Goal: Task Accomplishment & Management: Manage account settings

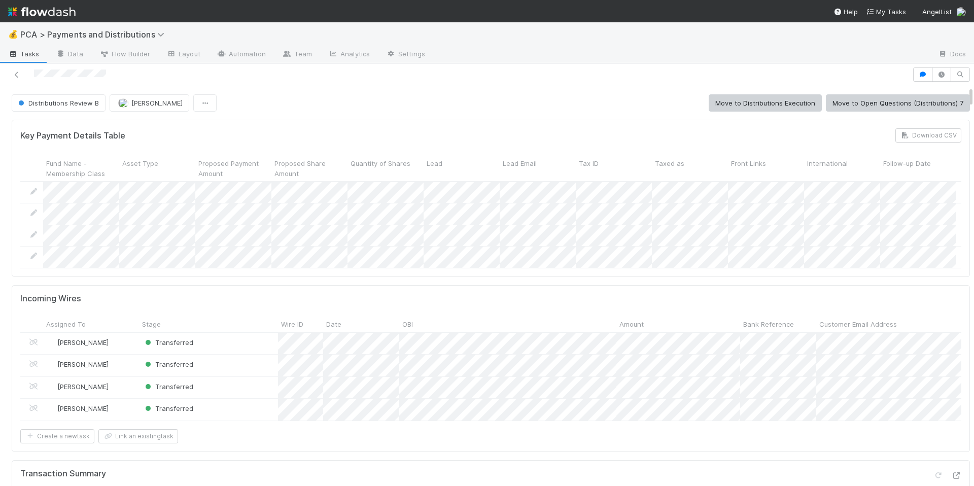
click at [631, 302] on div "Incoming Wires" at bounding box center [490, 299] width 941 height 10
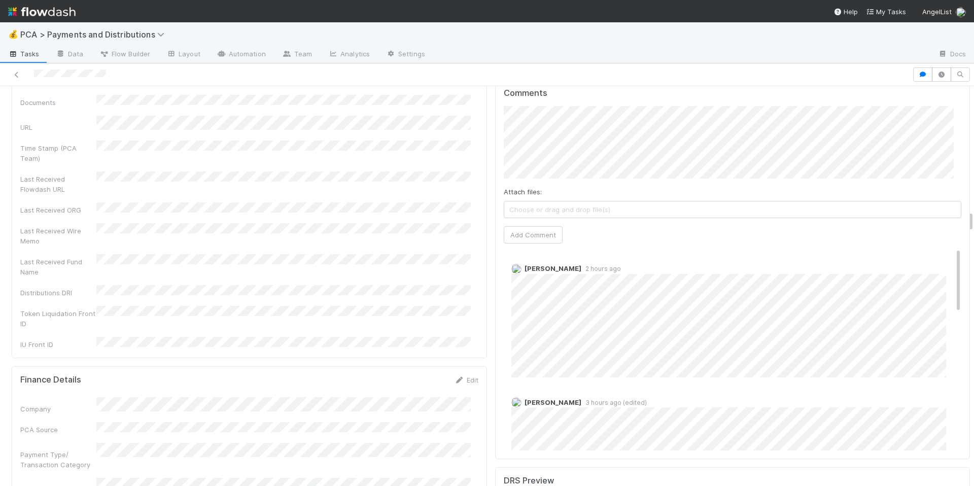
scroll to position [2303, 0]
click at [512, 233] on button "Add Comment" at bounding box center [533, 241] width 59 height 17
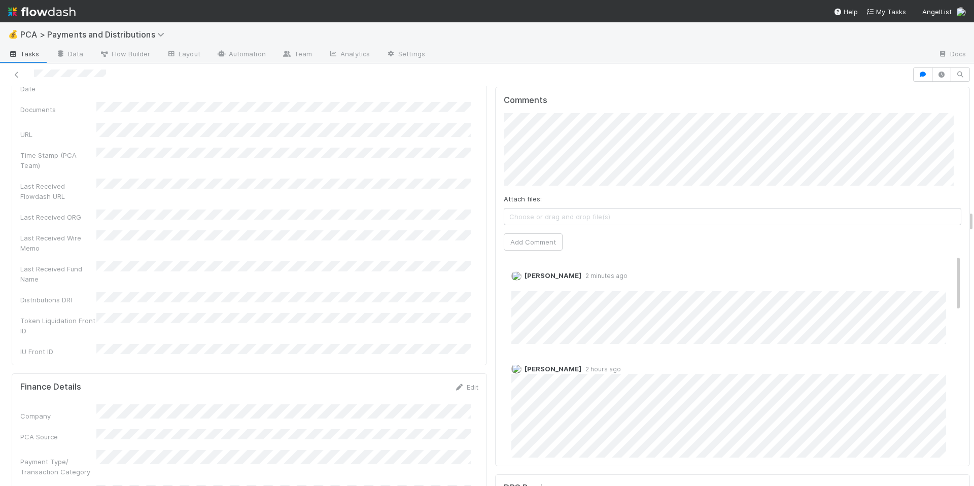
click at [618, 438] on div "Comments Attach files: Choose or drag and drop file(s) Add Comment Allison Donl…" at bounding box center [733, 277] width 476 height 380
drag, startPoint x: 676, startPoint y: 445, endPoint x: 681, endPoint y: 443, distance: 5.5
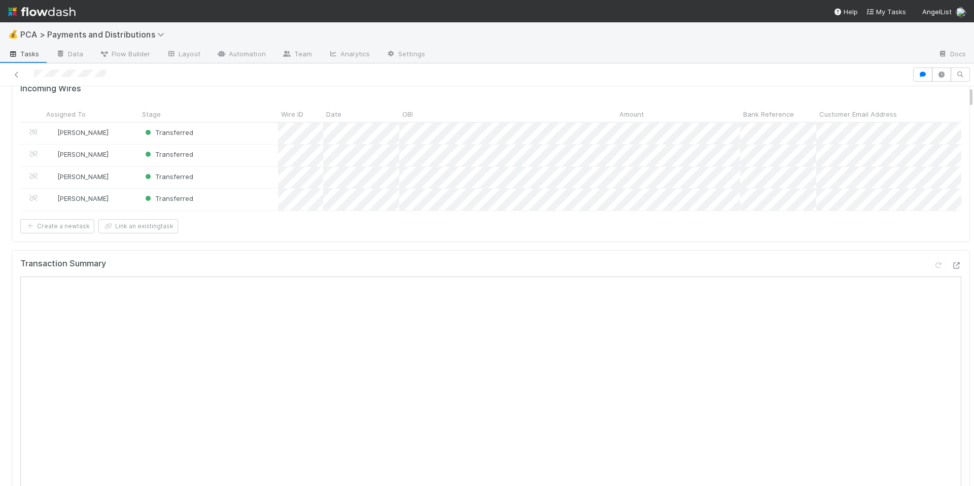
scroll to position [0, 0]
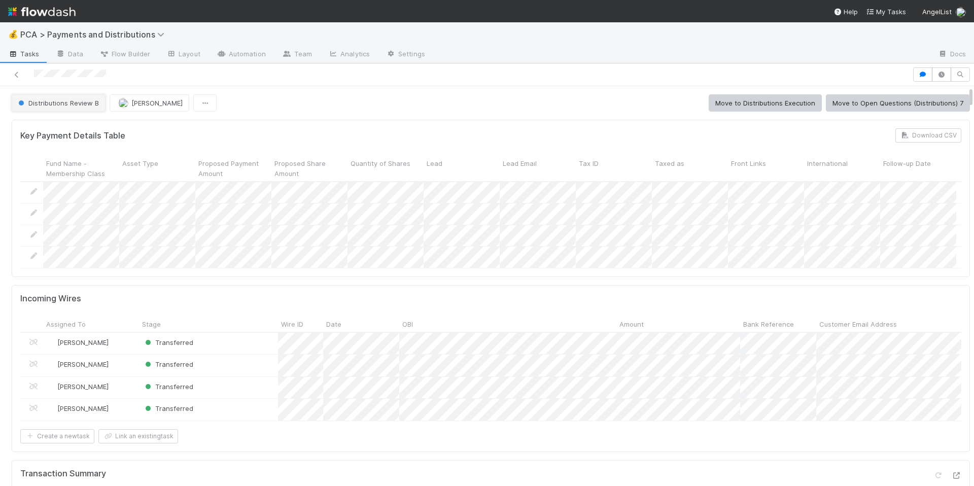
click at [79, 109] on button "Distributions Review B" at bounding box center [59, 102] width 94 height 17
click at [79, 152] on div "Distributions Execution" at bounding box center [79, 147] width 143 height 18
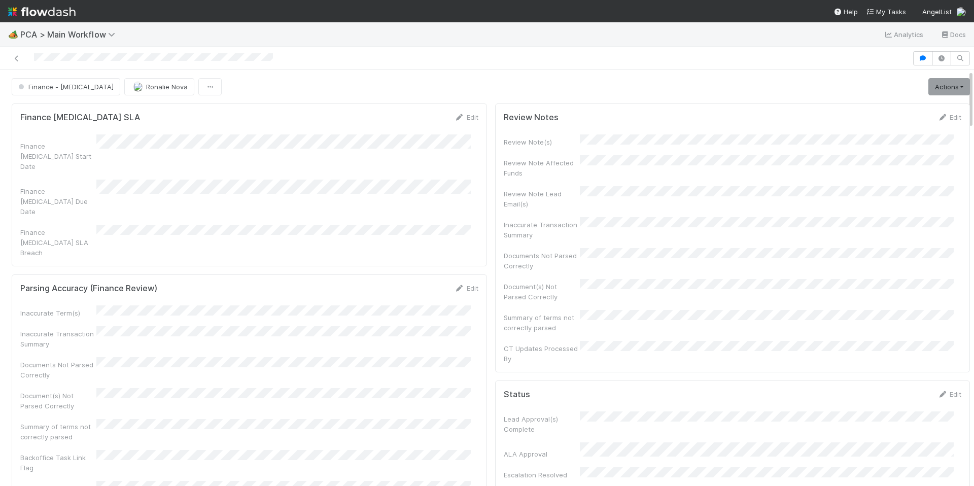
click at [66, 59] on div at bounding box center [456, 58] width 904 height 14
click at [52, 12] on img at bounding box center [41, 11] width 67 height 17
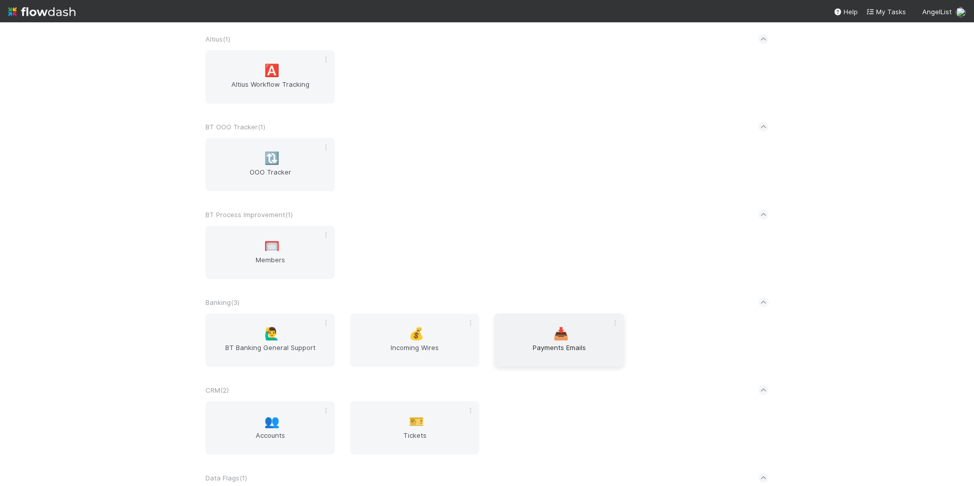
scroll to position [328, 0]
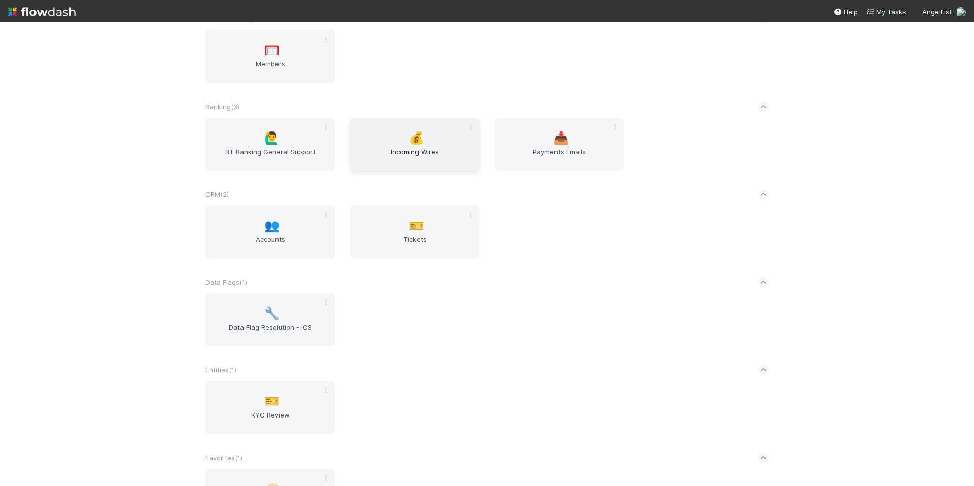
click at [412, 153] on span "Incoming Wires" at bounding box center [414, 157] width 121 height 20
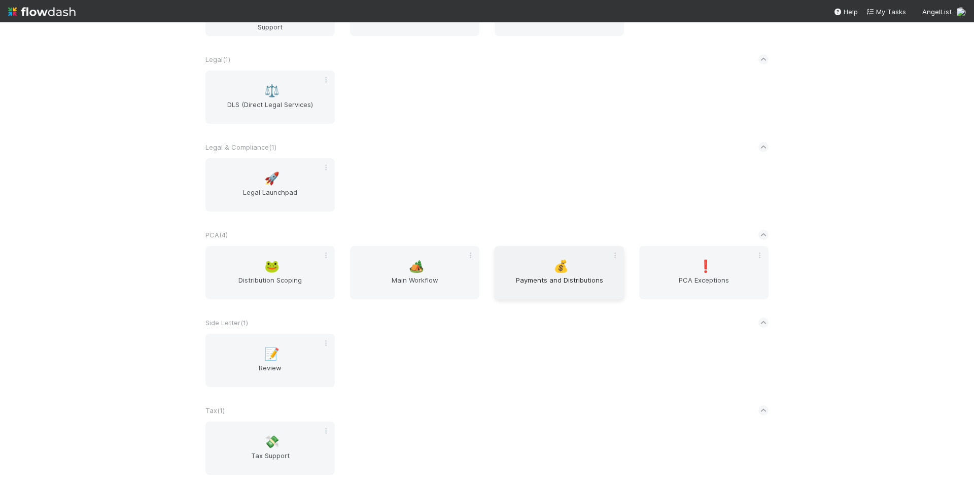
scroll to position [1056, 0]
click at [565, 271] on div "💰 Payments and Distributions" at bounding box center [559, 271] width 129 height 53
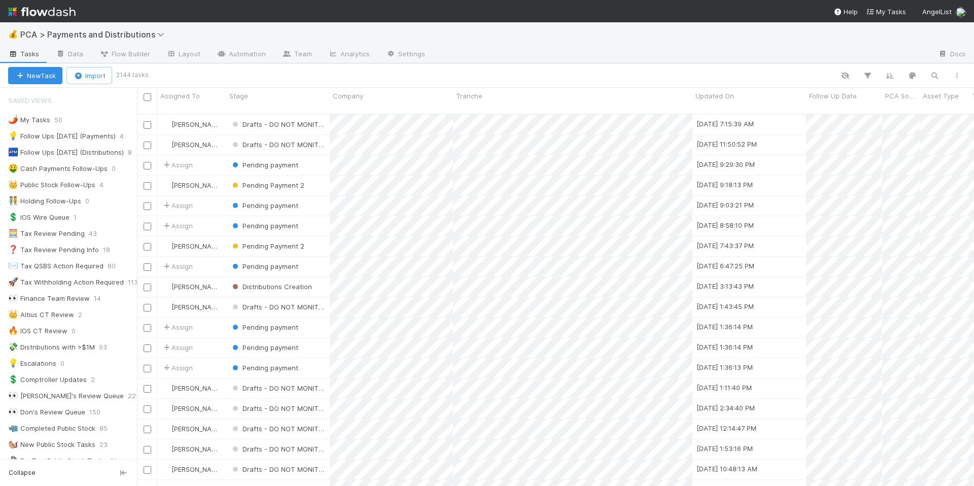
scroll to position [373, 830]
click at [932, 78] on icon "button" at bounding box center [935, 75] width 10 height 9
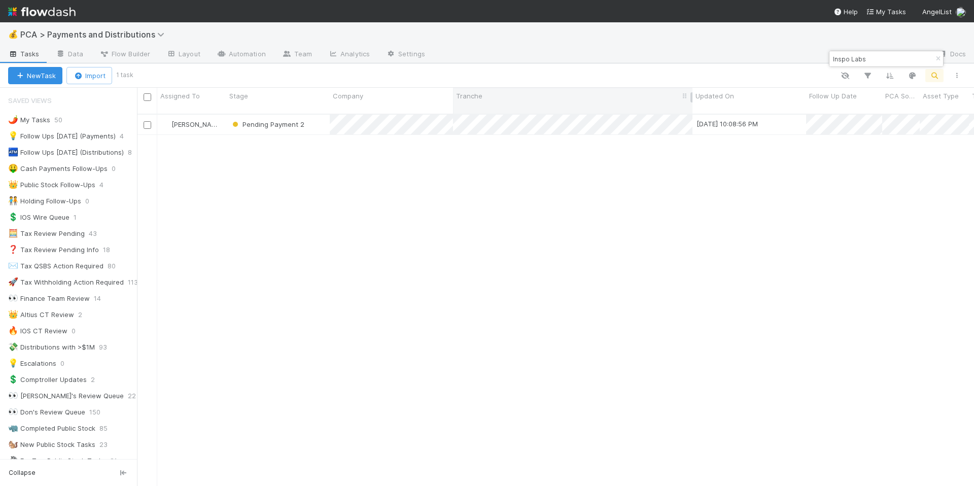
type input "Inspo Labs"
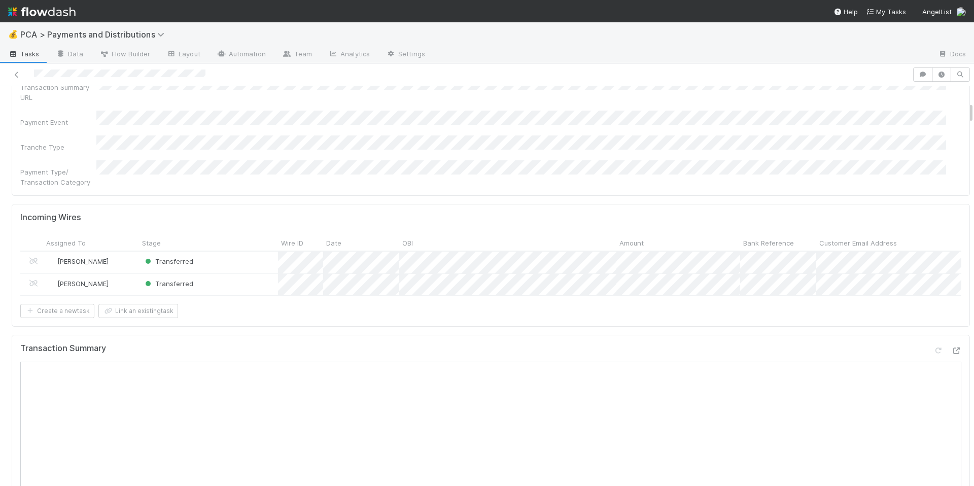
scroll to position [162, 0]
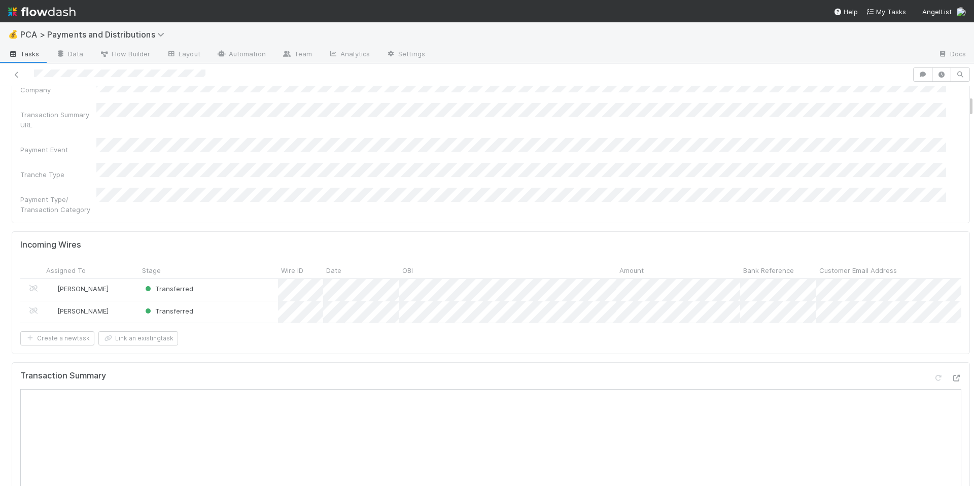
click at [952, 373] on icon at bounding box center [957, 376] width 10 height 7
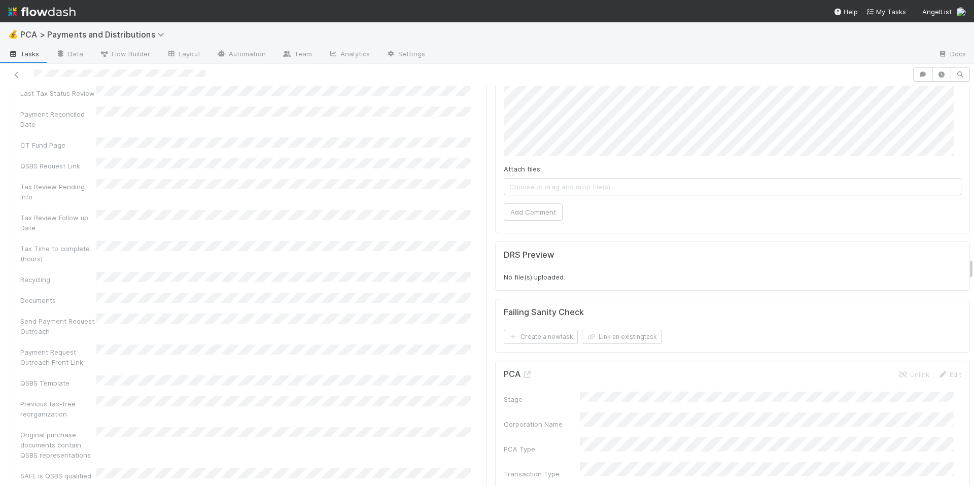
scroll to position [3127, 0]
click at [523, 372] on icon at bounding box center [528, 375] width 10 height 7
click at [342, 190] on div "Recoverable Withholding Withholding Required QSBS Eligibility Tax Review Pendin…" at bounding box center [249, 316] width 458 height 793
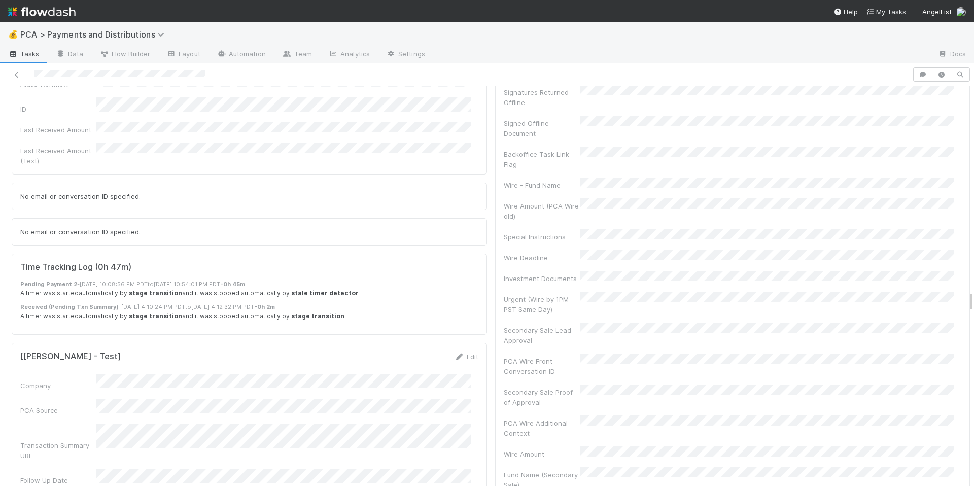
scroll to position [3728, 0]
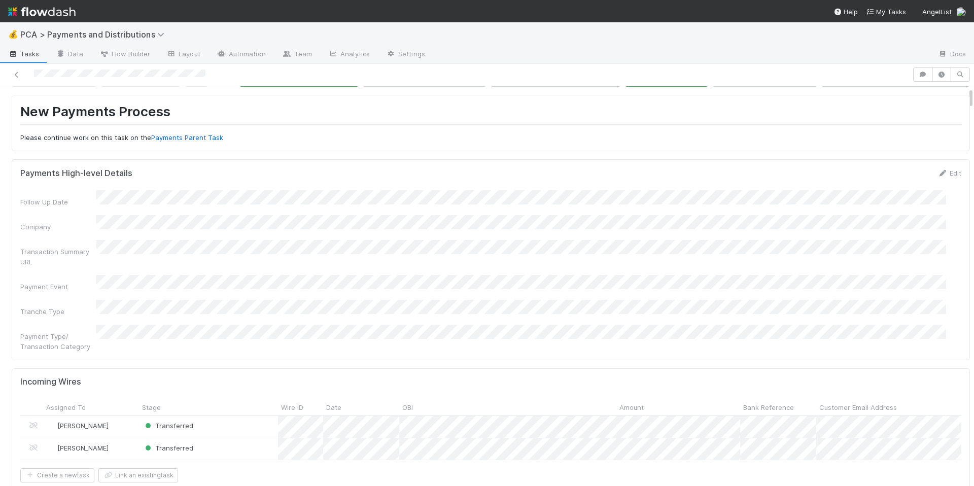
scroll to position [0, 0]
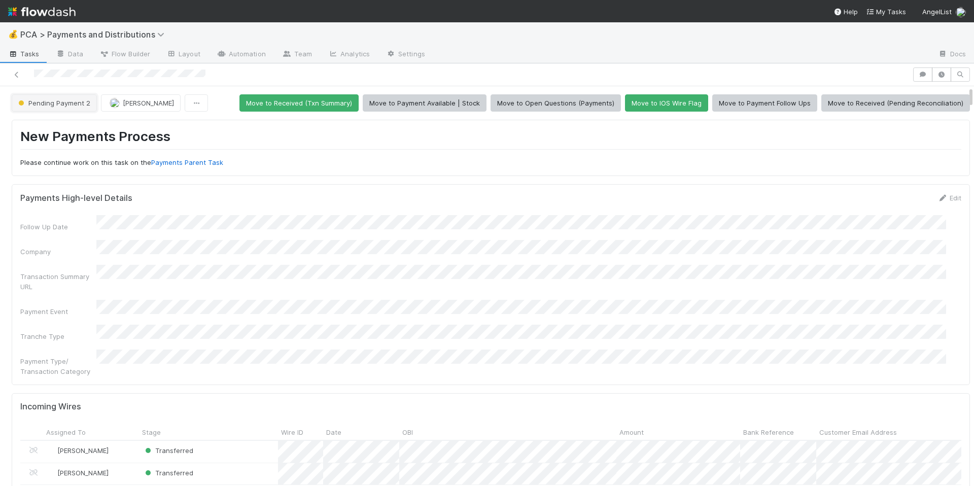
click at [79, 109] on button "Pending Payment 2" at bounding box center [54, 102] width 85 height 17
click at [84, 125] on span "Distributions Creation" at bounding box center [55, 128] width 82 height 8
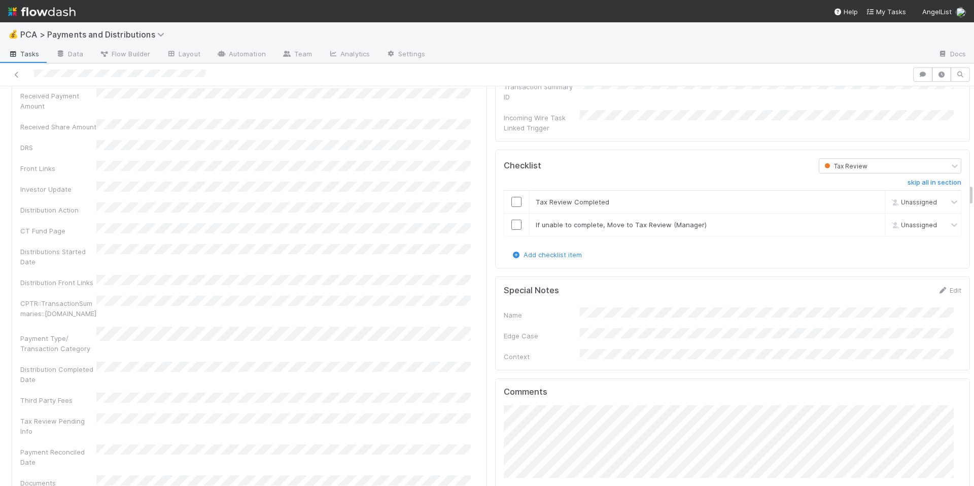
scroll to position [1719, 0]
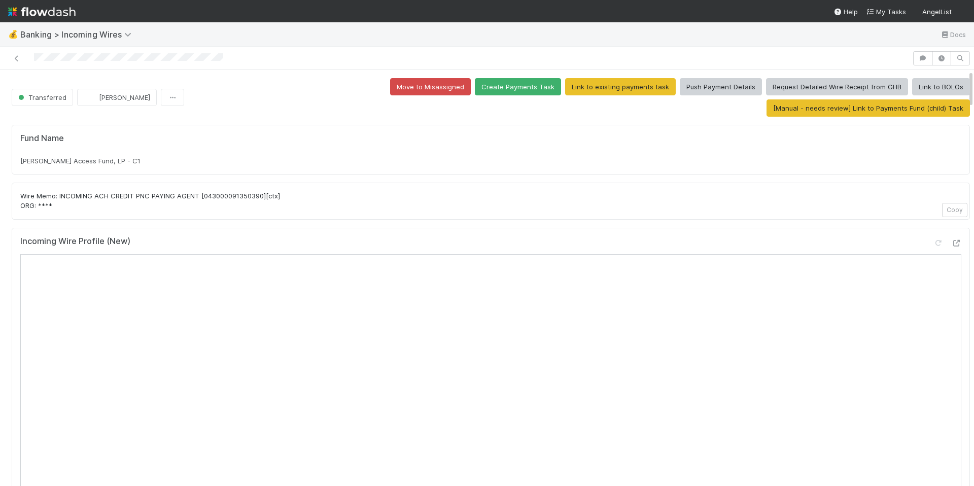
scroll to position [335, 0]
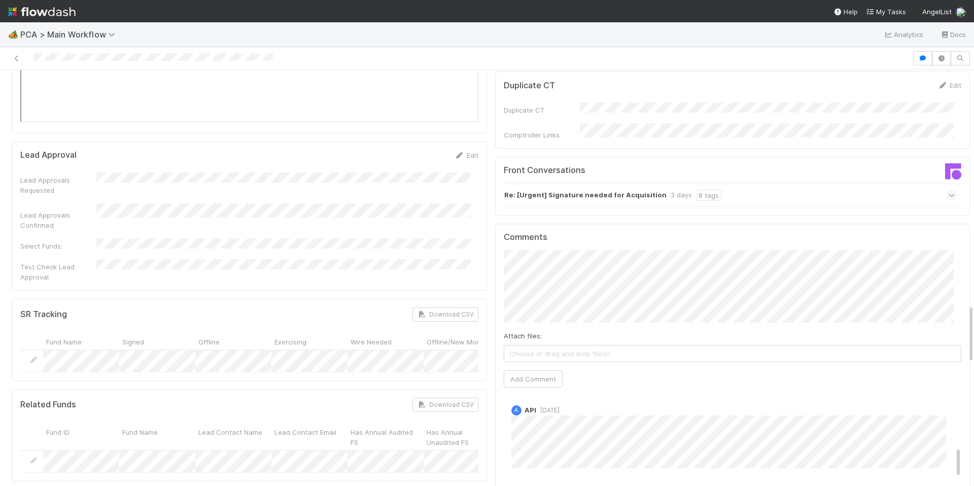
scroll to position [424, 0]
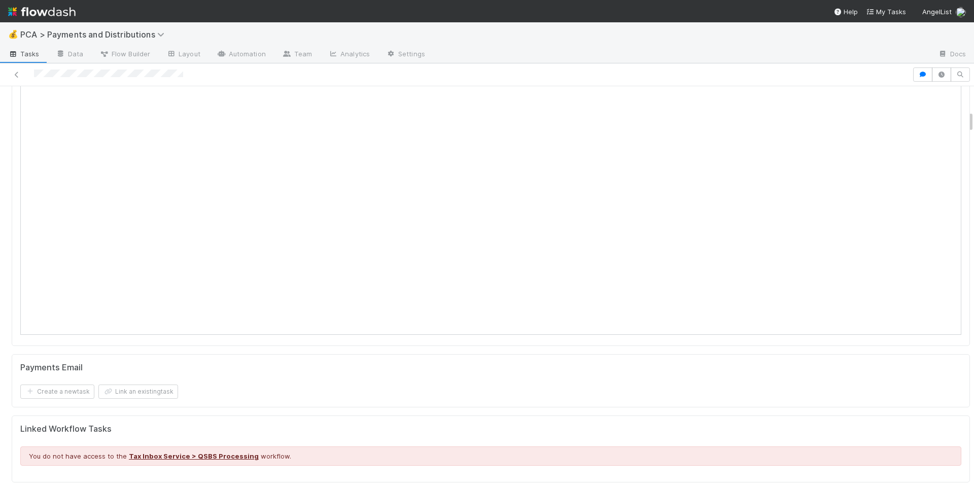
scroll to position [113, 0]
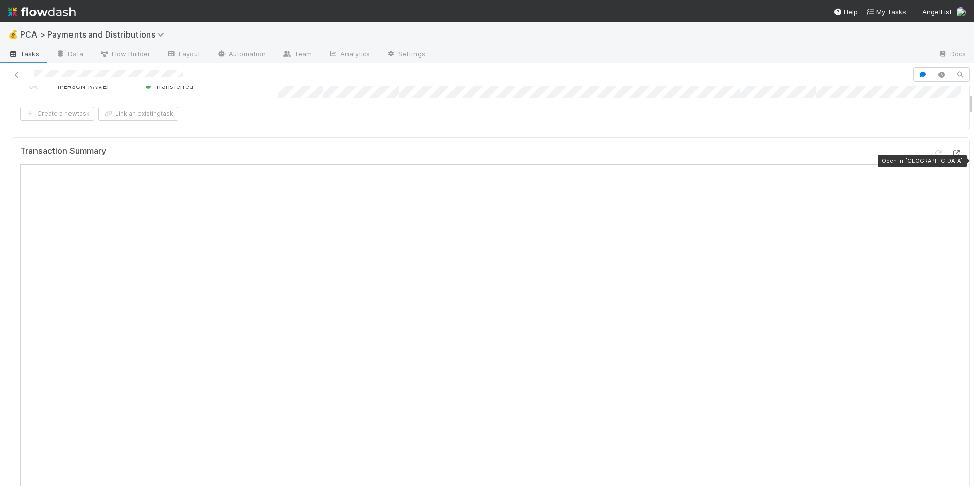
click at [952, 157] on icon at bounding box center [957, 153] width 10 height 7
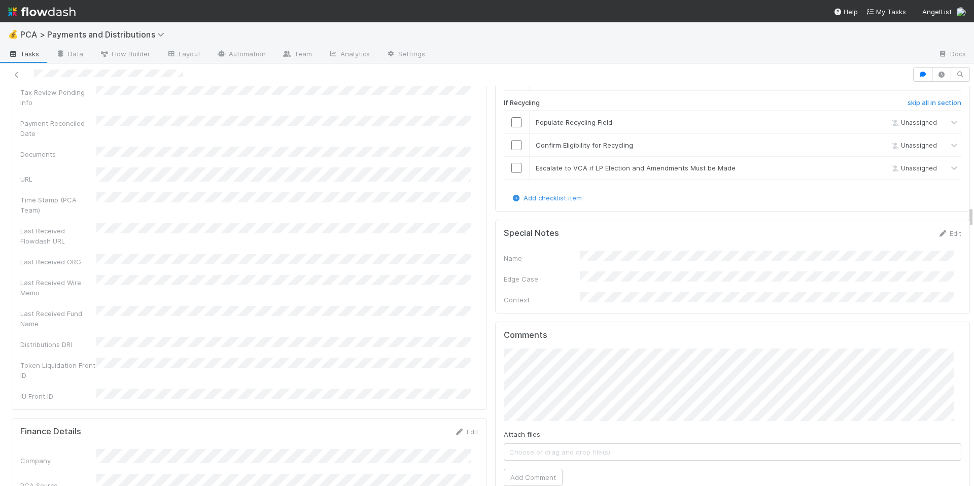
scroll to position [2140, 0]
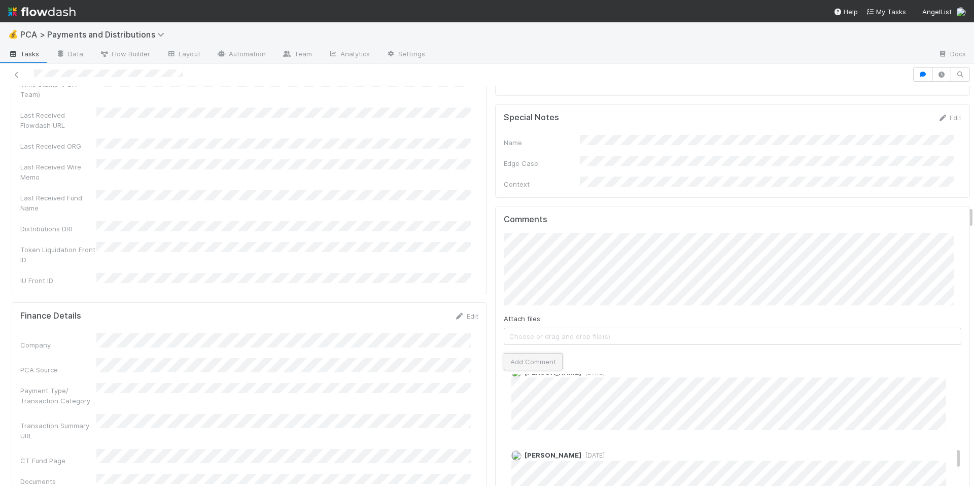
click at [513, 353] on button "Add Comment" at bounding box center [533, 361] width 59 height 17
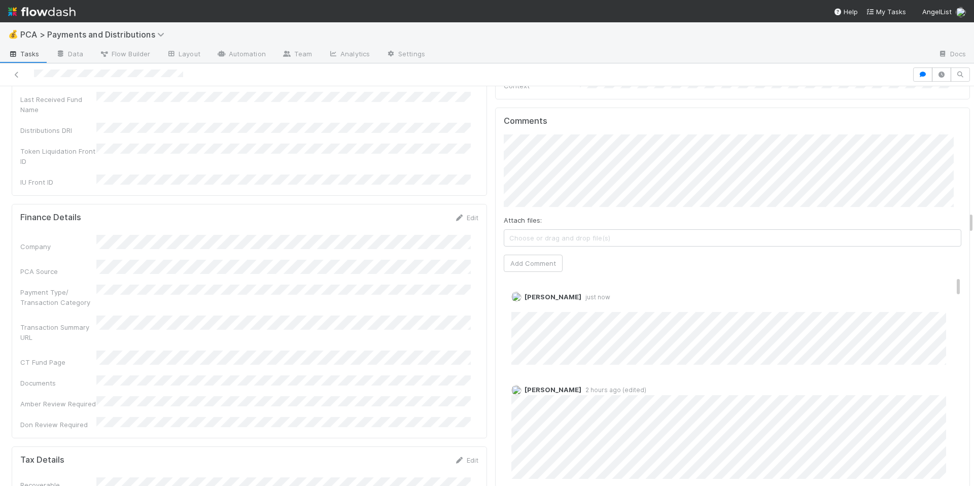
scroll to position [2238, 0]
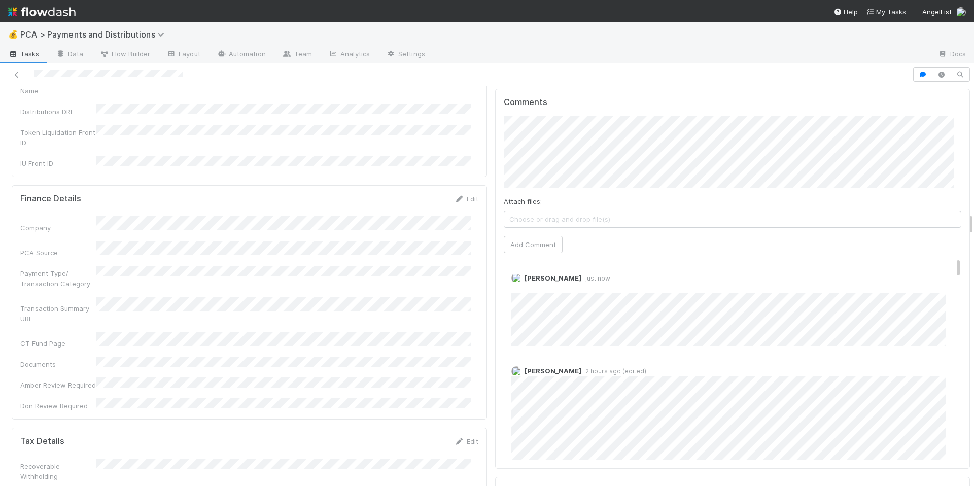
scroll to position [2264, 0]
click at [354, 452] on div "Recoverable Withholding" at bounding box center [249, 463] width 458 height 23
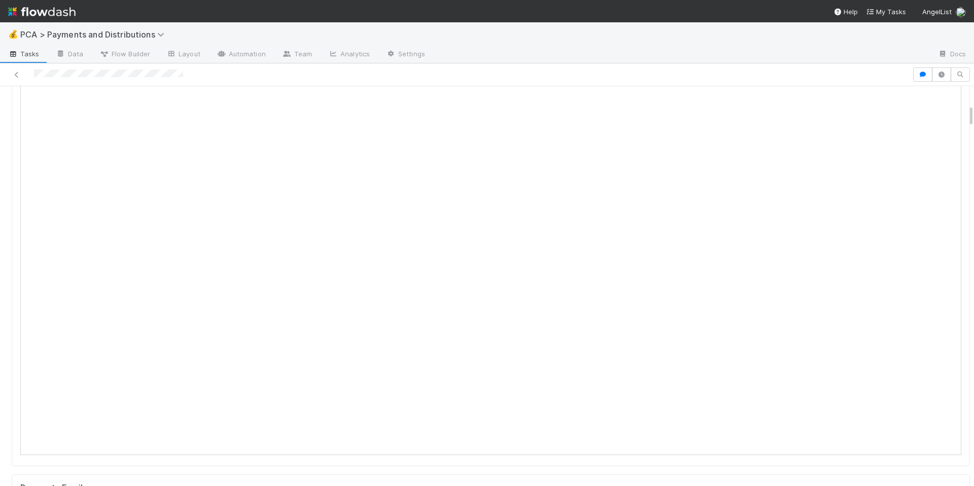
scroll to position [0, 0]
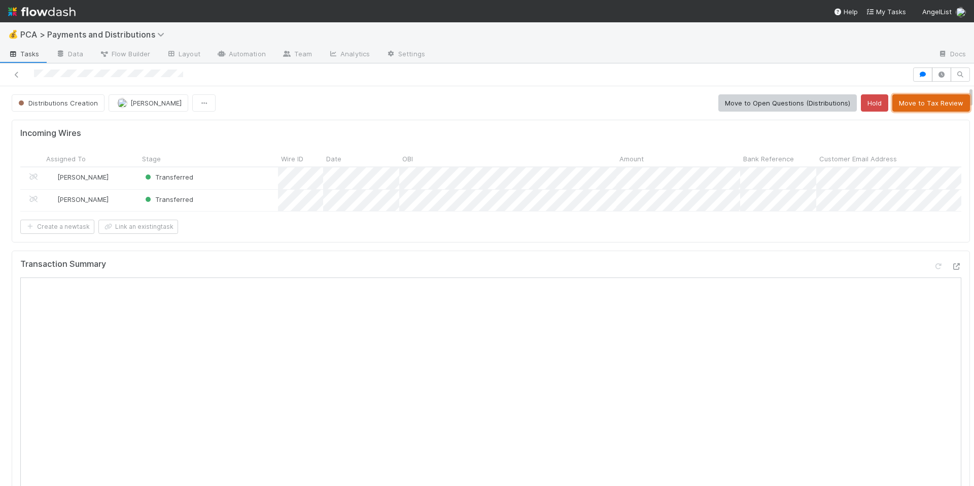
click at [930, 104] on button "Move to Tax Review" at bounding box center [932, 102] width 78 height 17
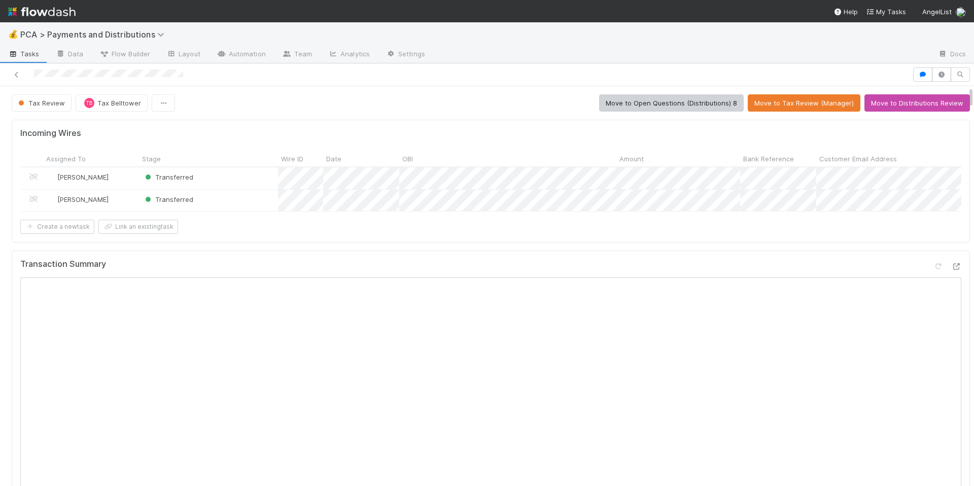
drag, startPoint x: 33, startPoint y: 72, endPoint x: 188, endPoint y: 74, distance: 155.3
click at [188, 74] on div at bounding box center [456, 74] width 904 height 14
click at [475, 232] on div "Create a new task Link an existing task" at bounding box center [490, 227] width 941 height 14
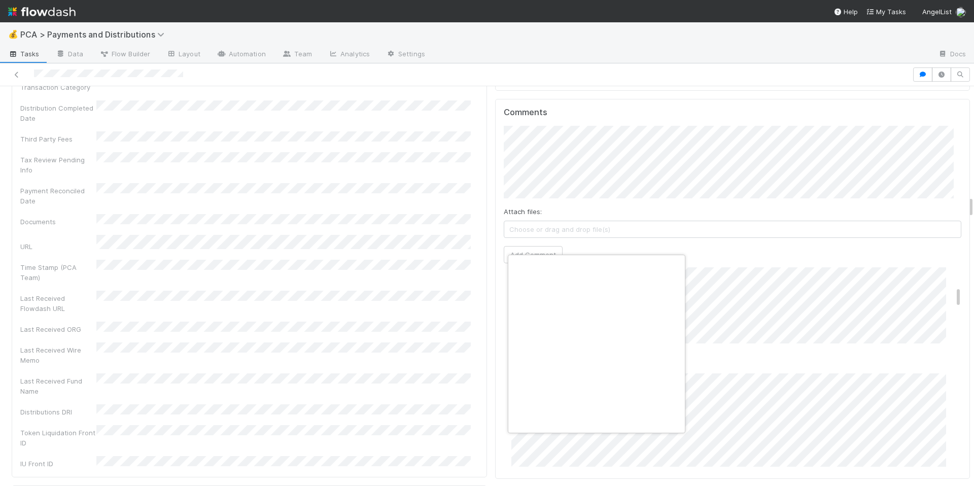
scroll to position [0, 4]
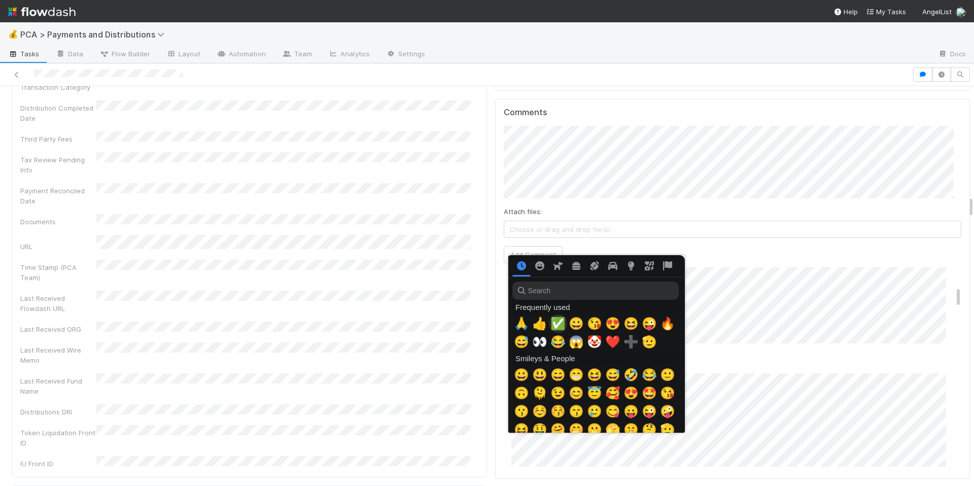
click at [559, 321] on span "✅" at bounding box center [558, 324] width 15 height 14
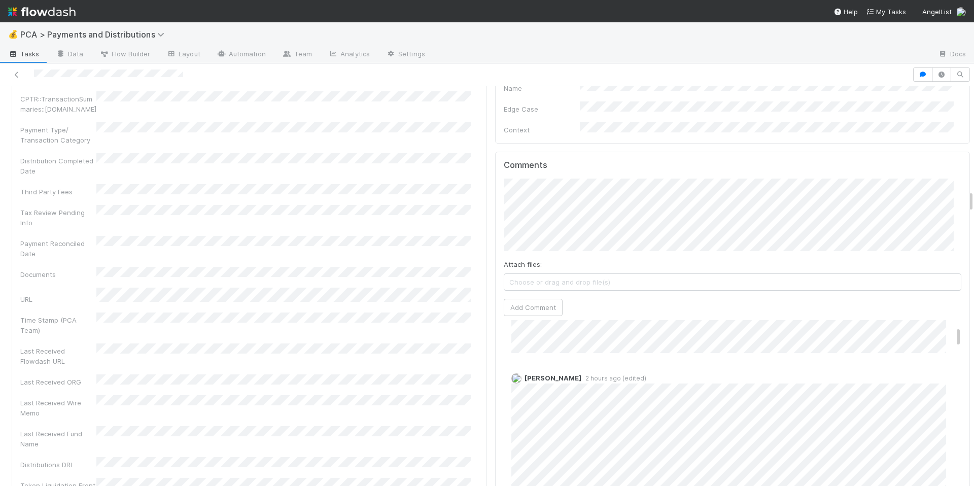
scroll to position [1862, 0]
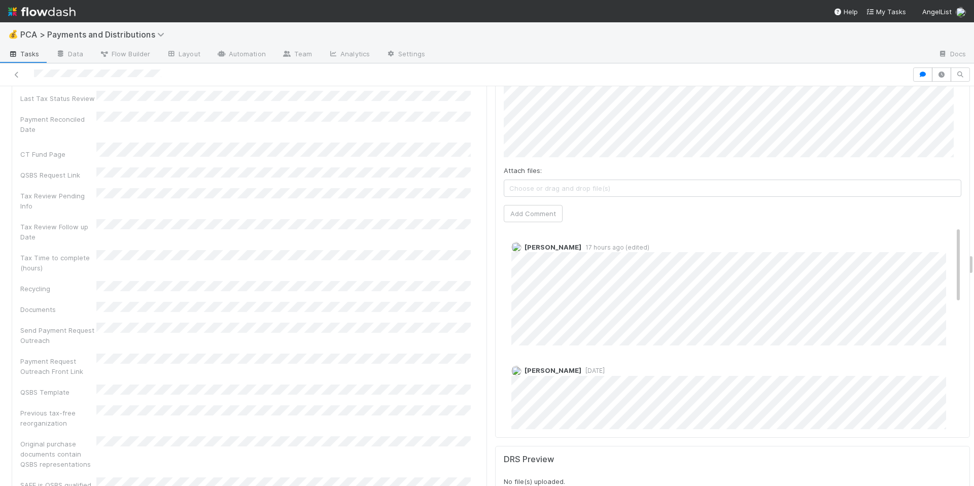
scroll to position [2977, 0]
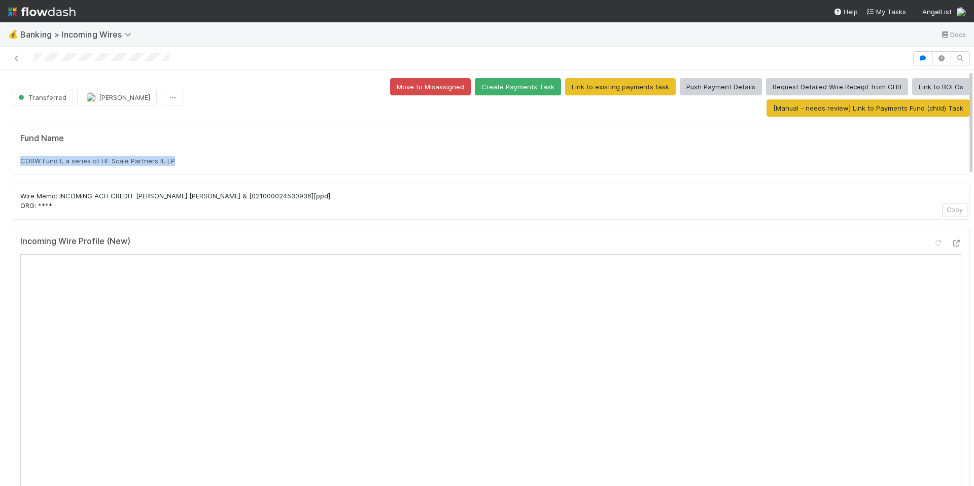
drag, startPoint x: 19, startPoint y: 138, endPoint x: 160, endPoint y: 141, distance: 141.1
click at [189, 140] on div "Fund Name CORW Fund I, a series of HF Scale Partners II, LP" at bounding box center [491, 150] width 959 height 50
copy span "CORW Fund I, a series of HF Scale Partners II, LP"
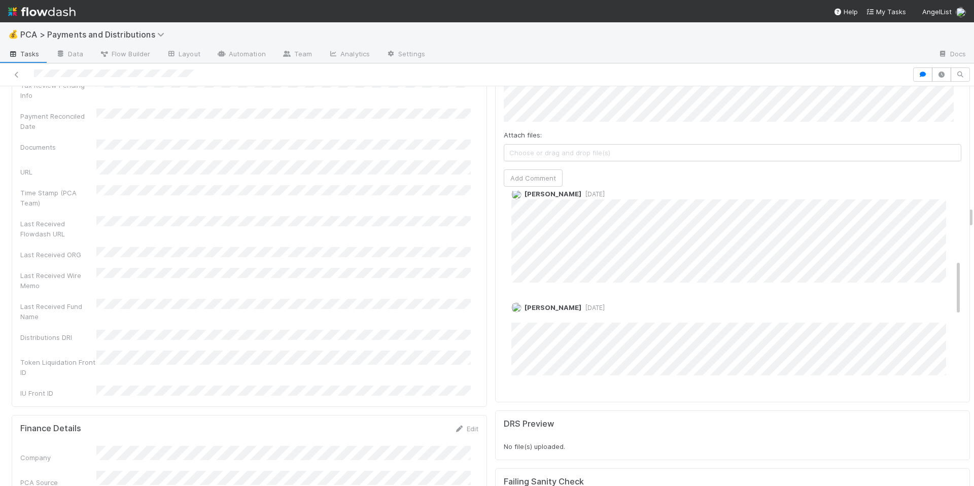
scroll to position [250, 0]
click at [419, 268] on div "Last Received Wire Memo" at bounding box center [249, 279] width 458 height 23
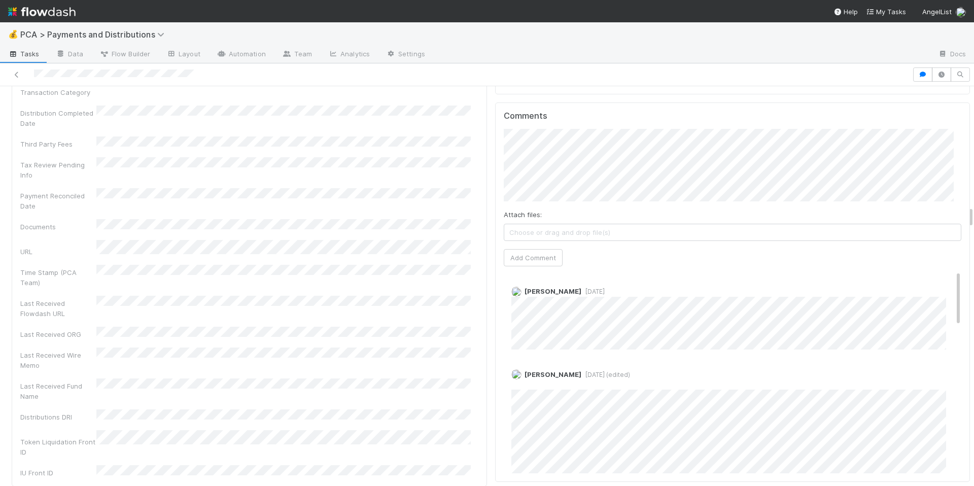
scroll to position [1969, 0]
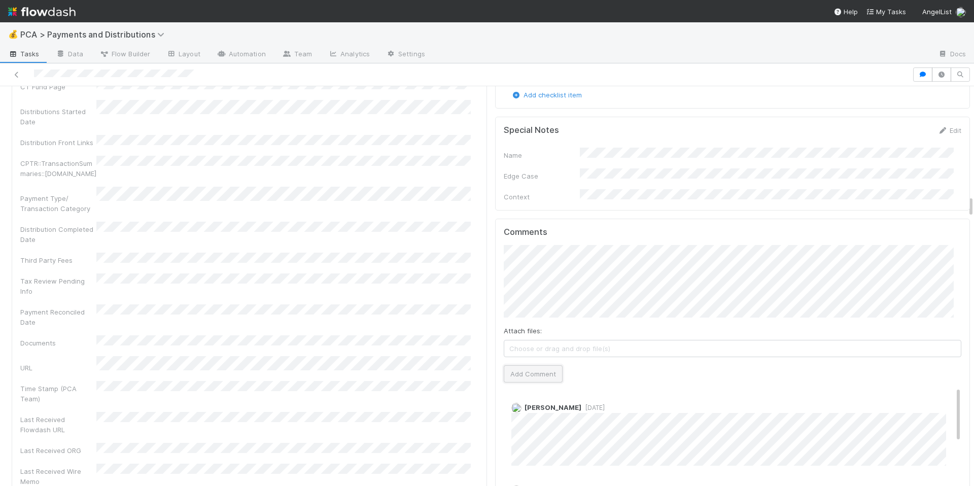
click at [552, 365] on button "Add Comment" at bounding box center [533, 373] width 59 height 17
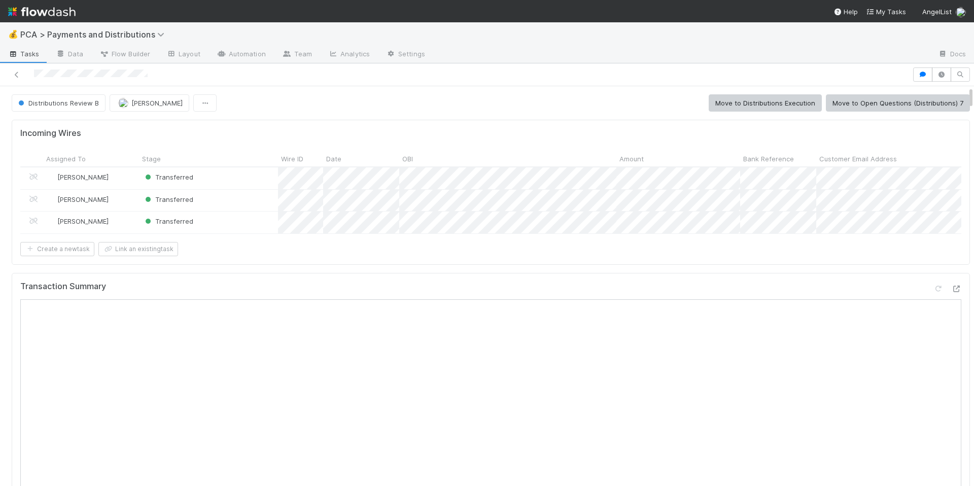
click at [620, 294] on div "Transaction Summary" at bounding box center [490, 291] width 941 height 18
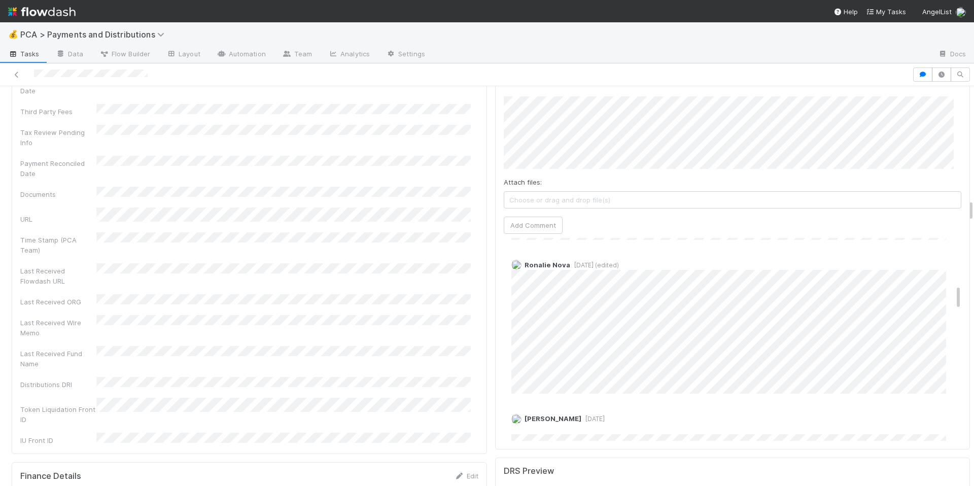
scroll to position [442, 0]
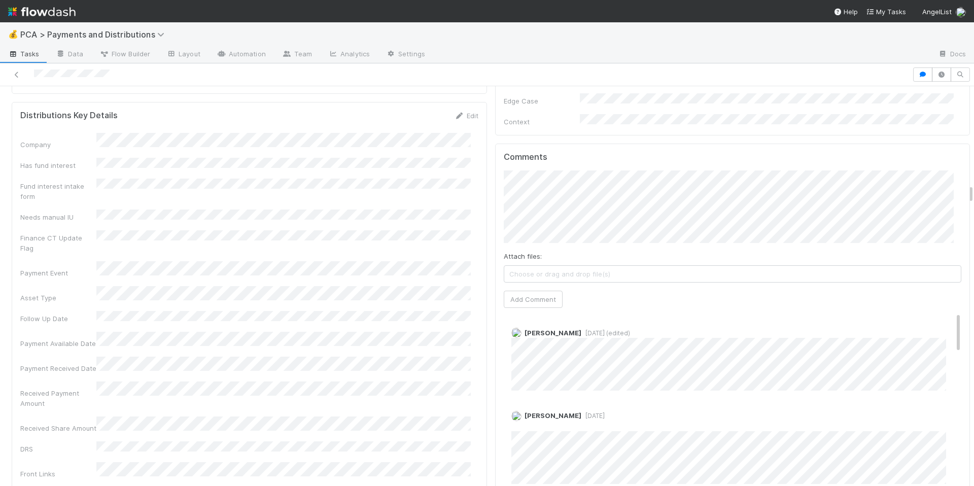
scroll to position [1956, 0]
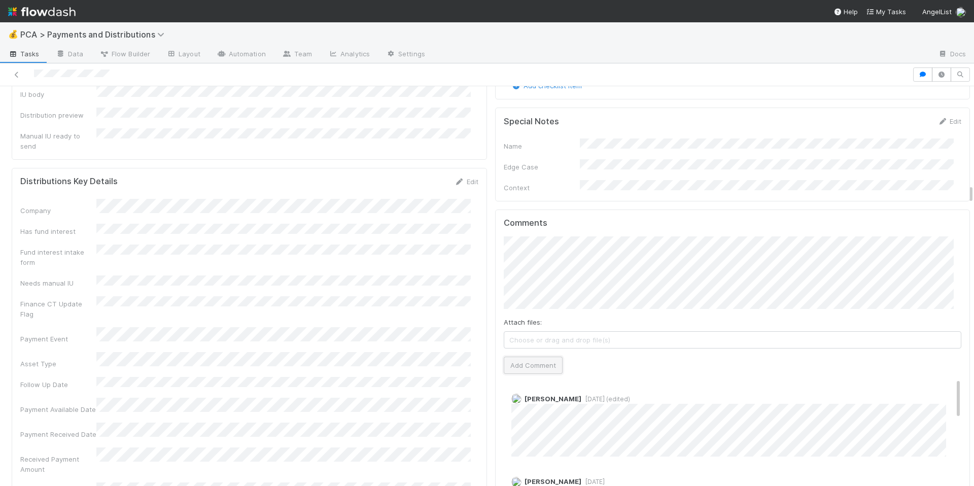
click at [529, 357] on button "Add Comment" at bounding box center [533, 365] width 59 height 17
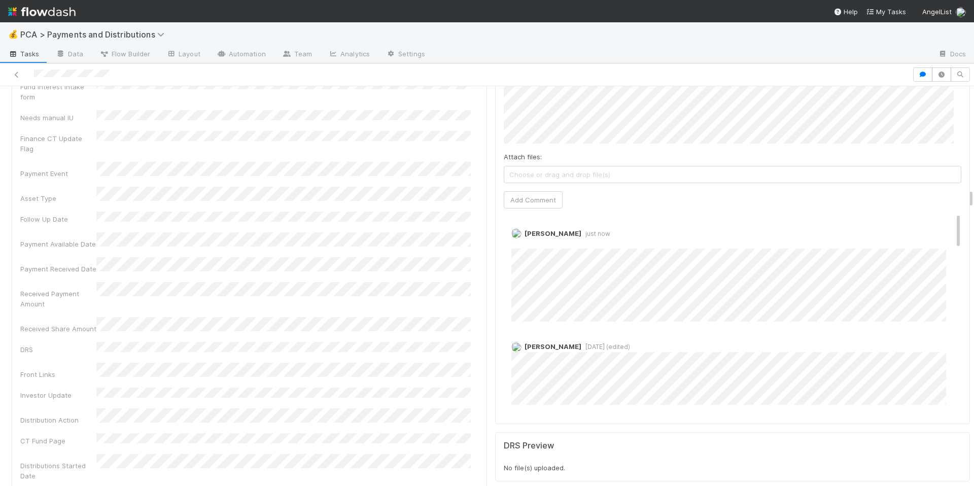
scroll to position [2122, 0]
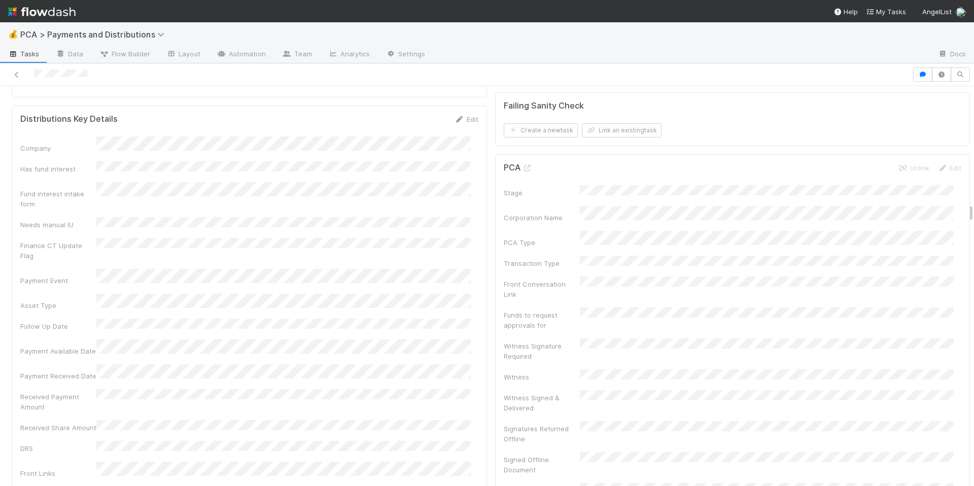
scroll to position [2578, 0]
click at [523, 165] on icon at bounding box center [528, 168] width 10 height 7
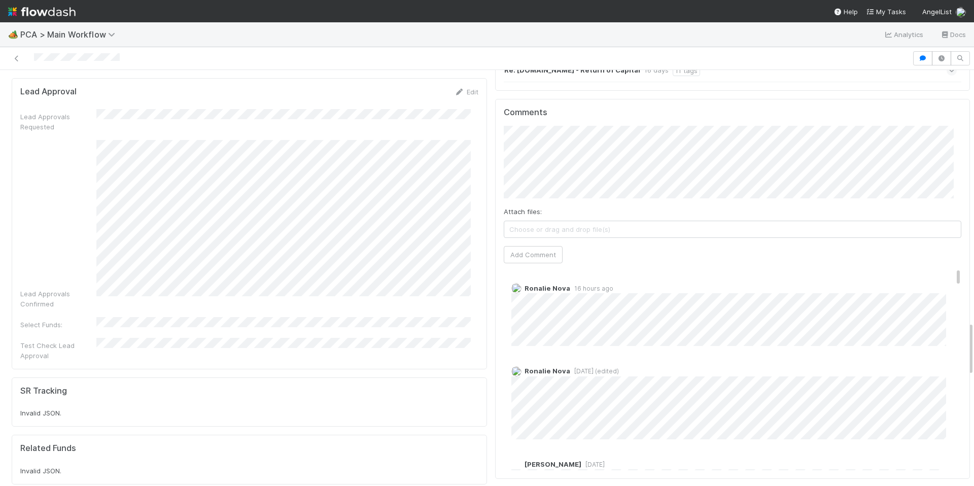
scroll to position [1915, 0]
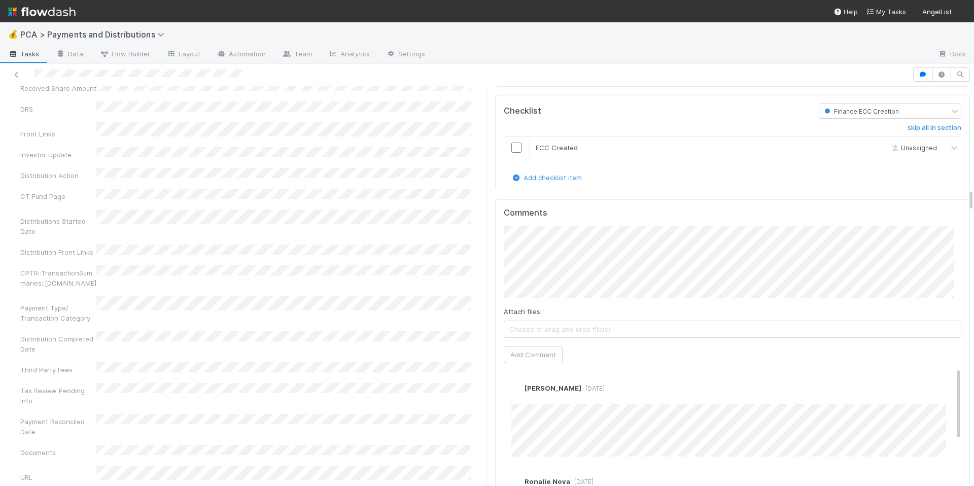
scroll to position [1821, 0]
click at [453, 322] on div "Company Has fund interest Fund interest intake form Needs manual IU Finance CT …" at bounding box center [249, 242] width 458 height 911
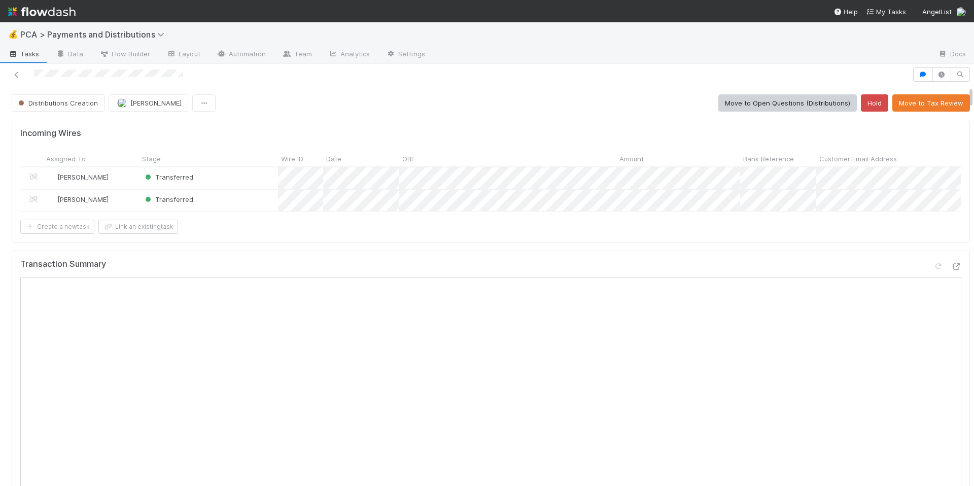
click at [678, 243] on div "Incoming Wires Assigned To Stage Wire ID Date OBI Amount Bank Reference Custome…" at bounding box center [491, 181] width 959 height 123
click at [952, 270] on icon at bounding box center [957, 266] width 10 height 7
click at [252, 182] on div "Transferred" at bounding box center [208, 178] width 139 height 22
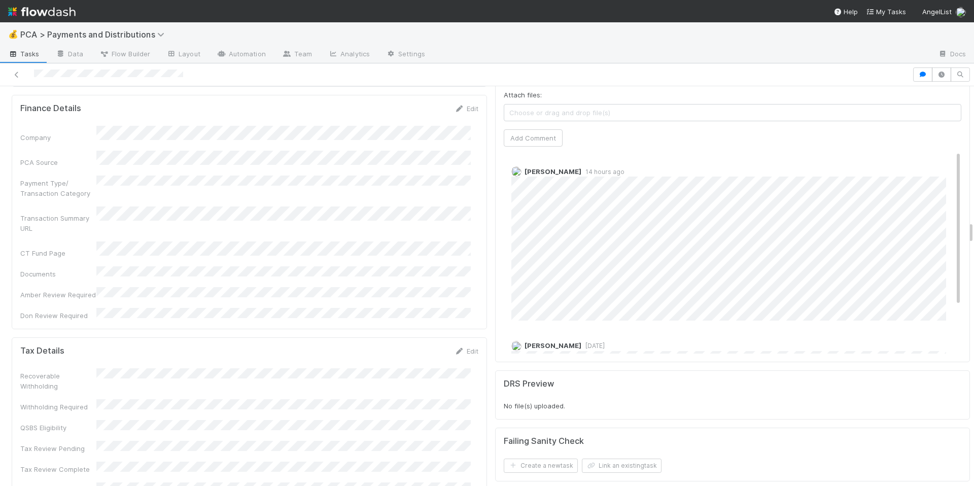
scroll to position [2368, 0]
click at [354, 343] on div "Tax Details Edit" at bounding box center [249, 348] width 458 height 10
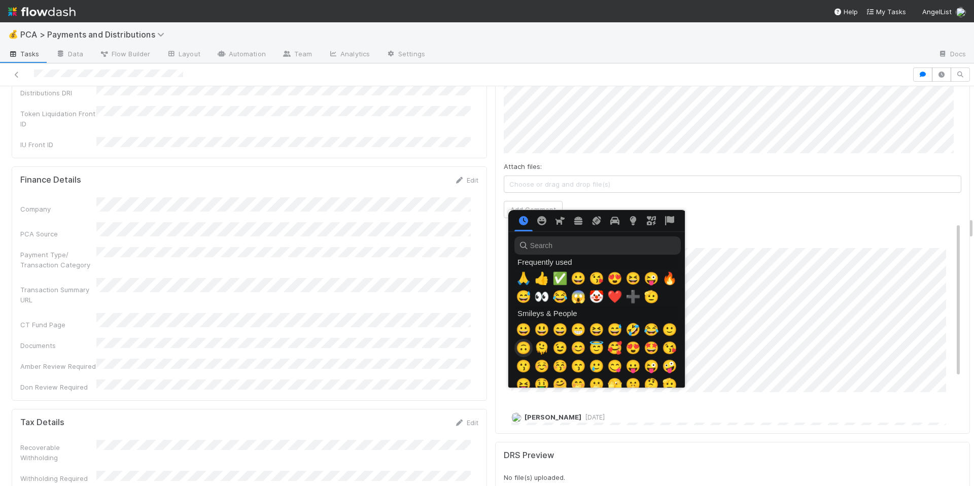
scroll to position [0, 4]
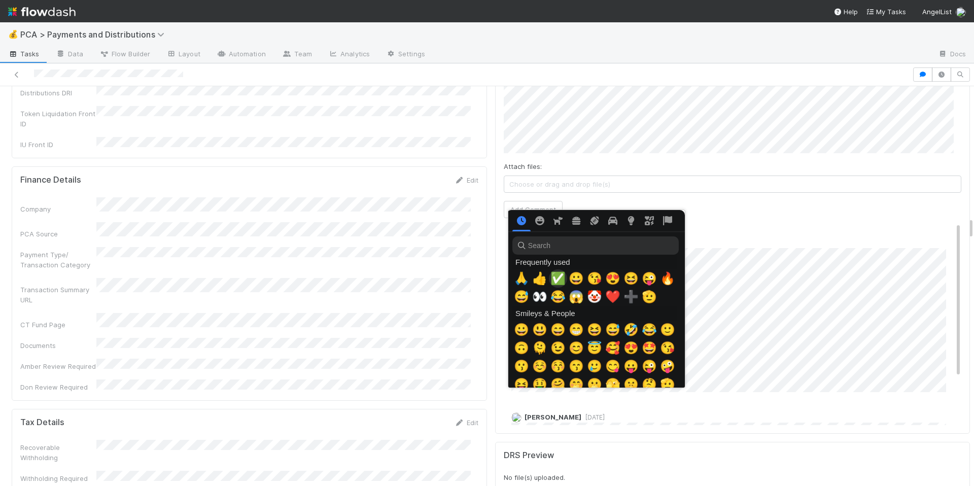
click at [556, 279] on span "✅" at bounding box center [558, 279] width 15 height 14
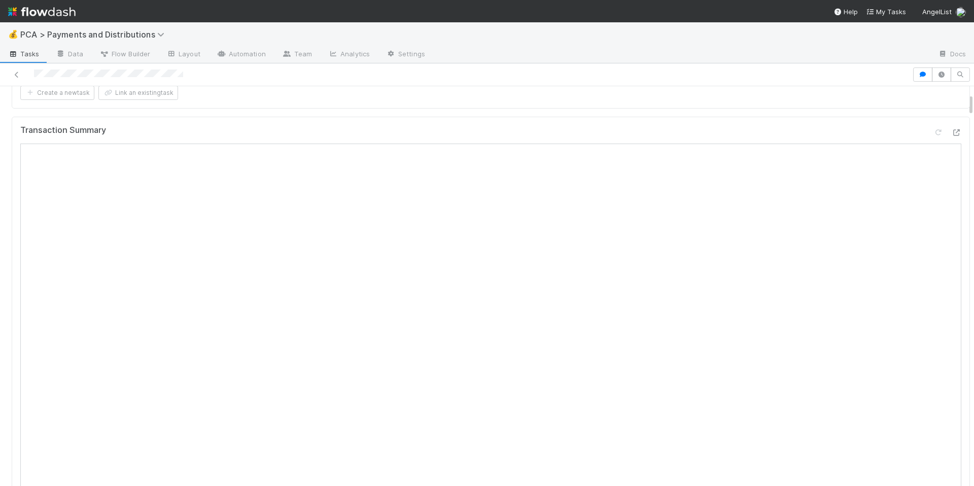
scroll to position [55, 0]
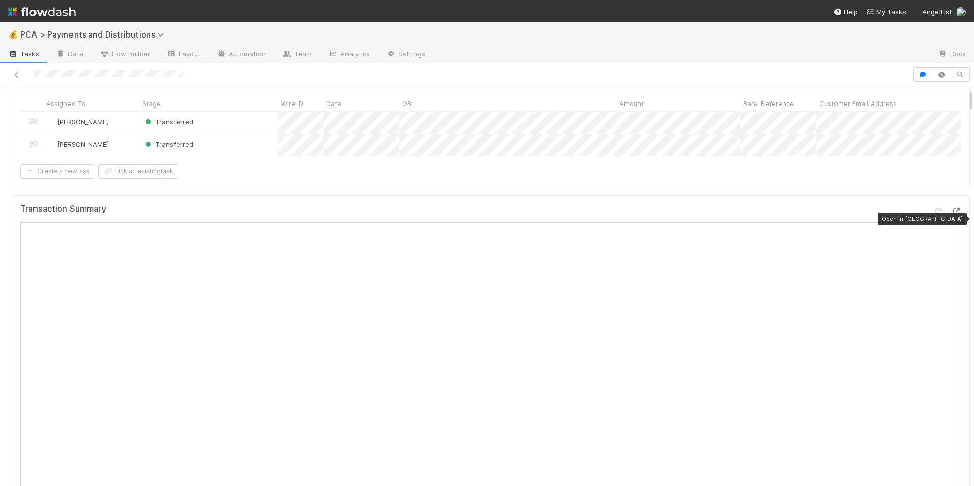
click at [952, 215] on icon at bounding box center [957, 211] width 10 height 7
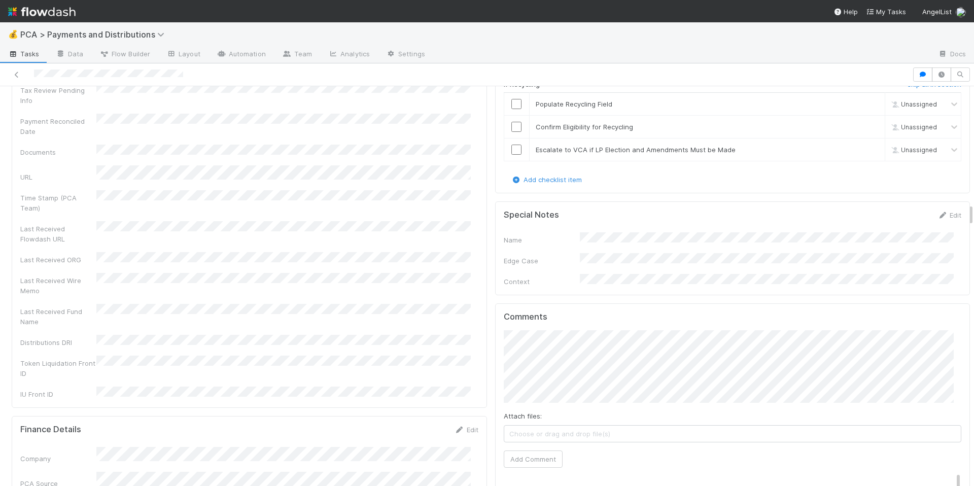
scroll to position [2134, 0]
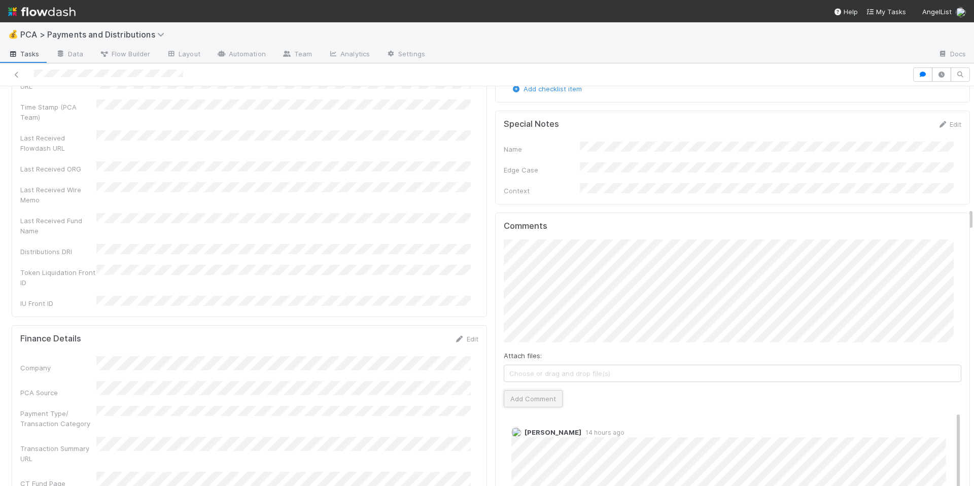
click at [541, 390] on button "Add Comment" at bounding box center [533, 398] width 59 height 17
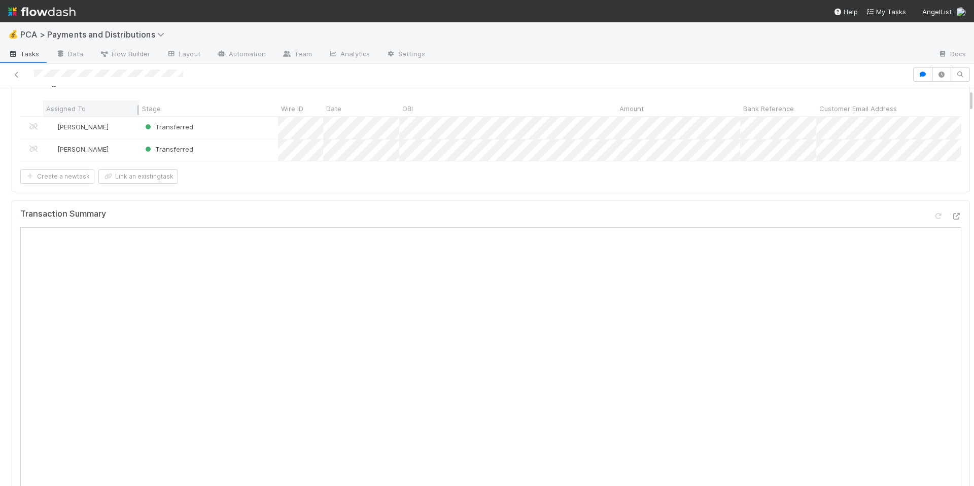
scroll to position [0, 0]
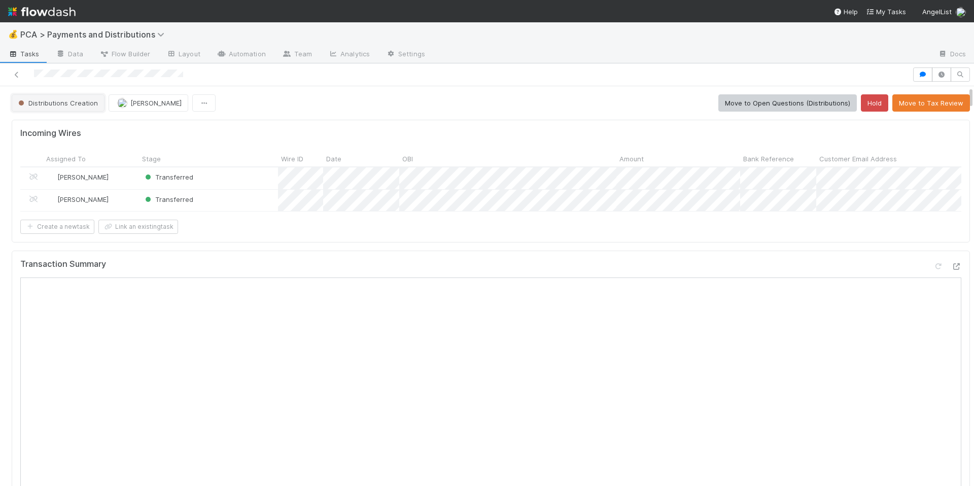
click at [49, 107] on button "Distributions Creation" at bounding box center [58, 102] width 93 height 17
click at [73, 126] on span "Finance ECC Creation" at bounding box center [55, 128] width 83 height 8
click at [133, 102] on span "[PERSON_NAME]" at bounding box center [156, 103] width 51 height 8
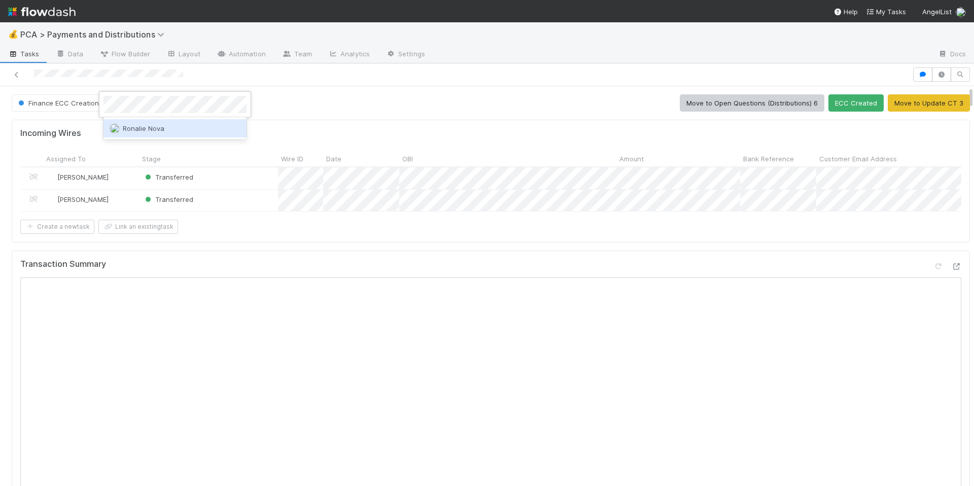
click at [199, 124] on div "Ronalie Nova" at bounding box center [175, 128] width 143 height 18
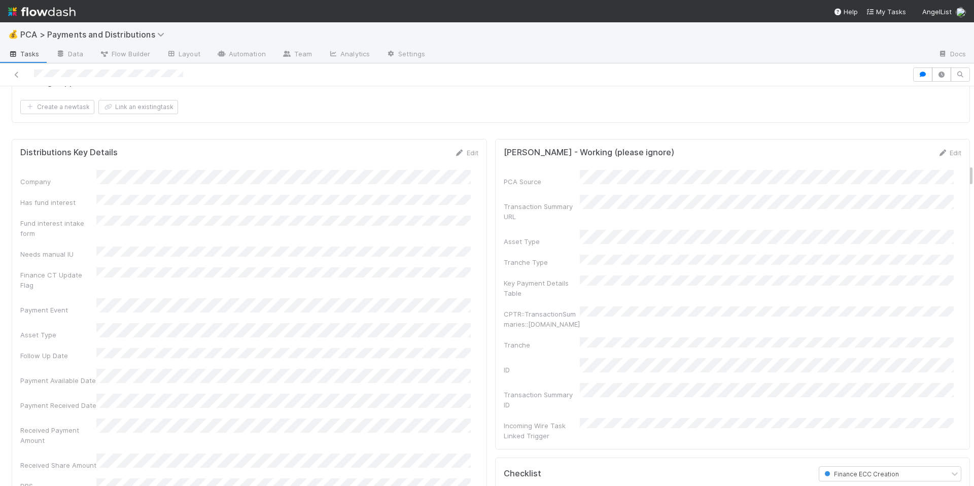
scroll to position [1371, 0]
click at [461, 155] on link "Edit" at bounding box center [467, 151] width 24 height 8
click at [425, 163] on button "Save" at bounding box center [424, 154] width 29 height 17
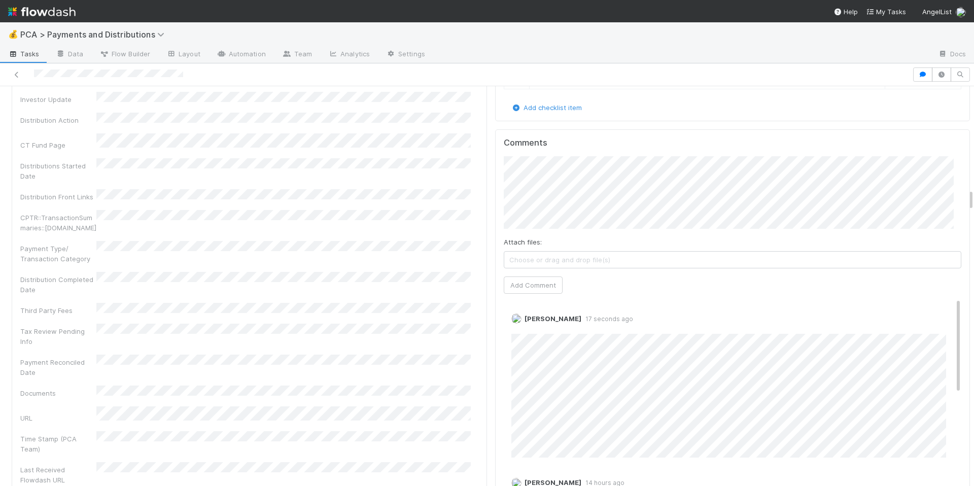
scroll to position [1792, 0]
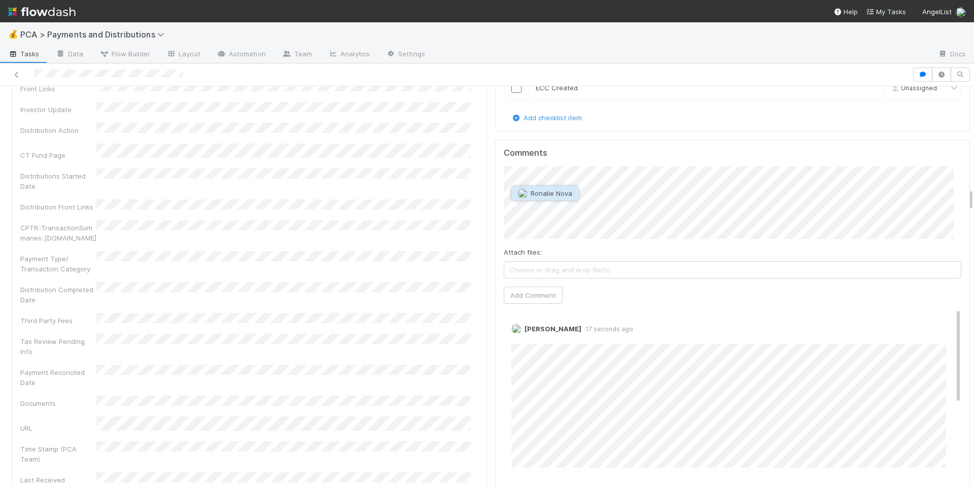
click at [568, 197] on button "Ronalie Nova" at bounding box center [545, 193] width 67 height 14
click at [512, 287] on button "Add Comment" at bounding box center [533, 295] width 59 height 17
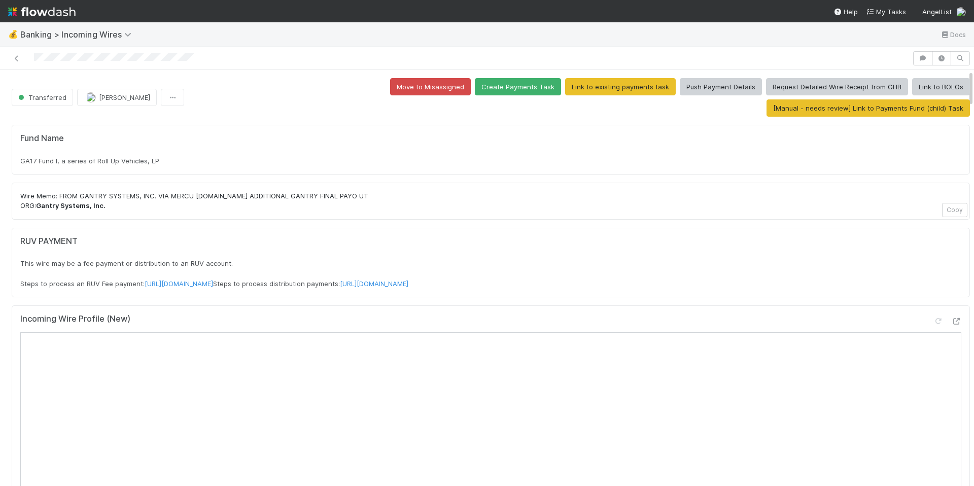
click at [40, 156] on div "GA17 Fund I, a series of Roll Up Vehicles, LP" at bounding box center [490, 161] width 941 height 10
drag, startPoint x: 21, startPoint y: 138, endPoint x: 194, endPoint y: 137, distance: 173.1
click at [194, 156] on div "GA17 Fund I, a series of Roll Up Vehicles, LP" at bounding box center [490, 161] width 941 height 10
copy span "GA17 Fund I, a series of Roll Up Vehicles, LP"
click at [525, 228] on div "RUV PAYMENT This wire may be a fee payment or distribution to an RUV account. S…" at bounding box center [491, 263] width 959 height 70
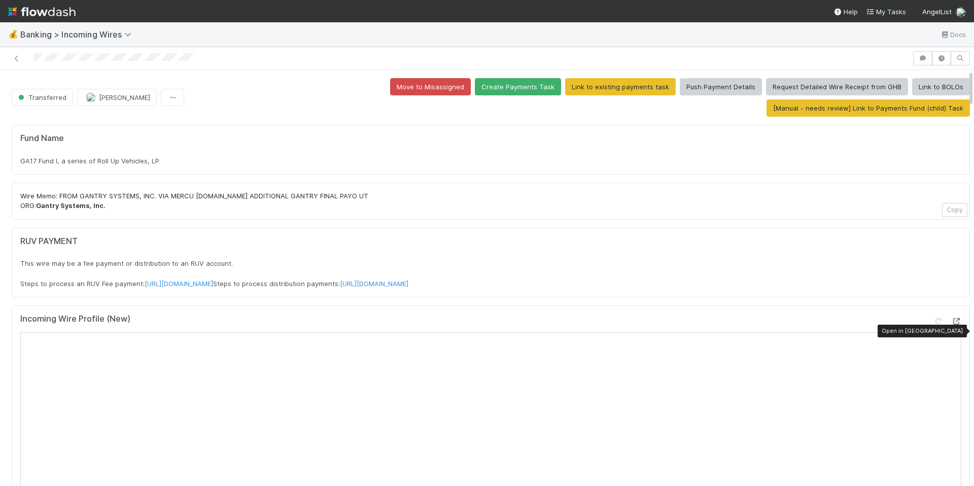
click at [952, 318] on icon at bounding box center [957, 321] width 10 height 7
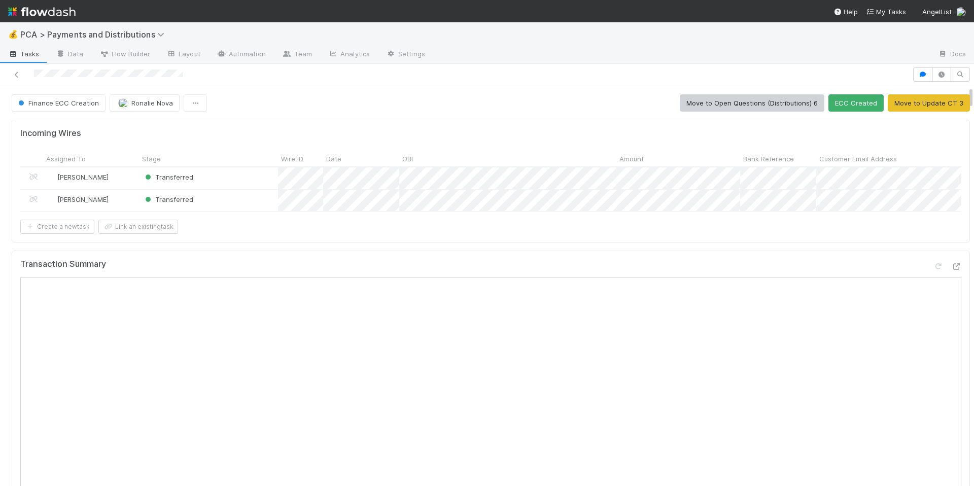
drag, startPoint x: 132, startPoint y: 81, endPoint x: 30, endPoint y: 73, distance: 101.8
click at [26, 73] on div at bounding box center [456, 74] width 904 height 14
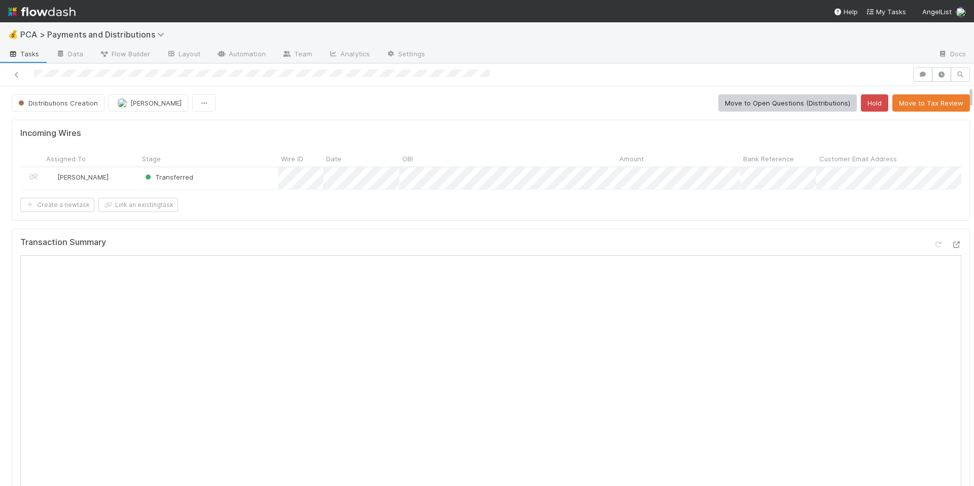
click at [952, 248] on icon at bounding box center [957, 245] width 10 height 7
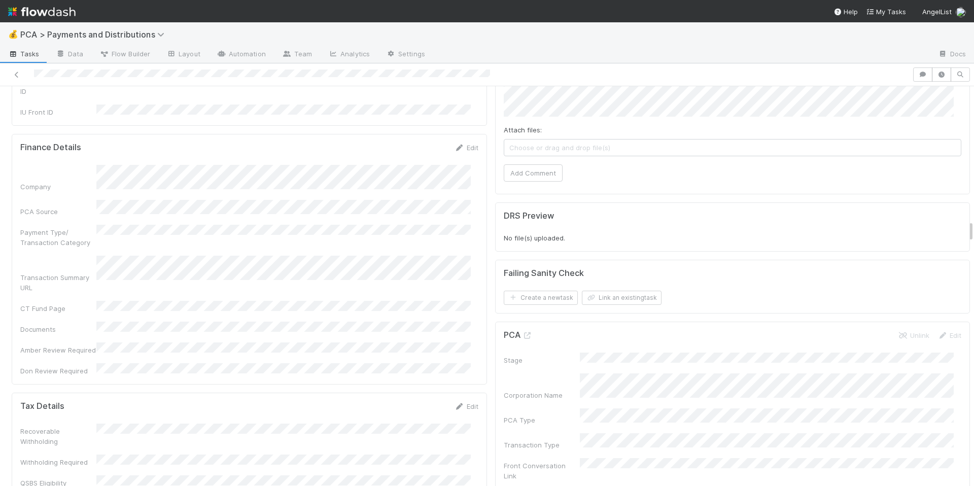
scroll to position [2299, 0]
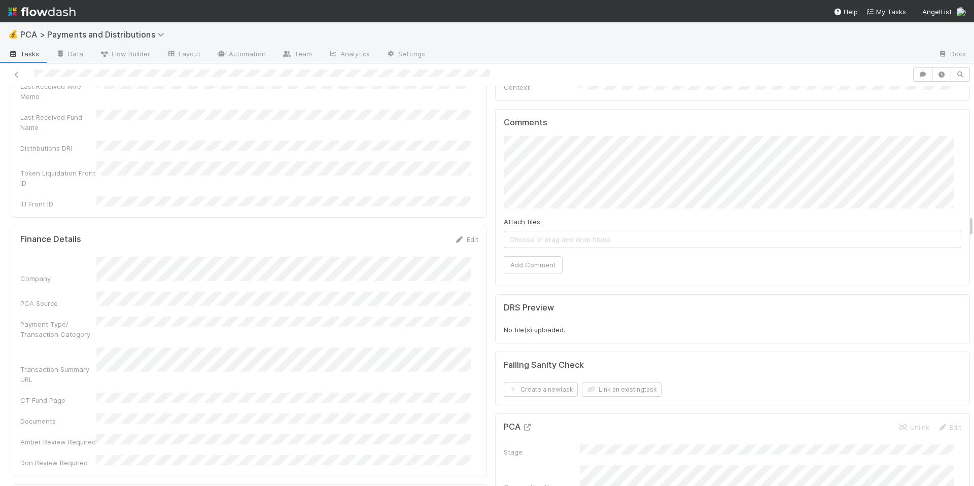
click at [523, 424] on icon at bounding box center [528, 427] width 10 height 7
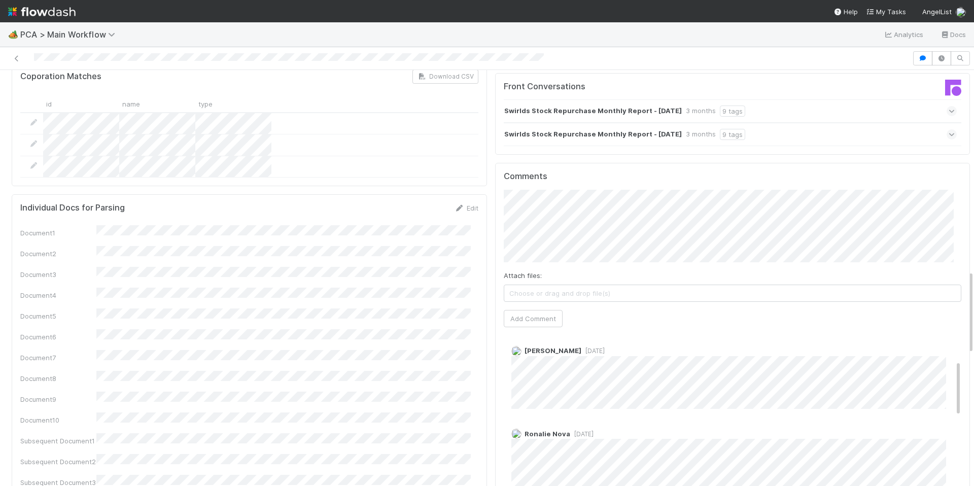
scroll to position [105, 0]
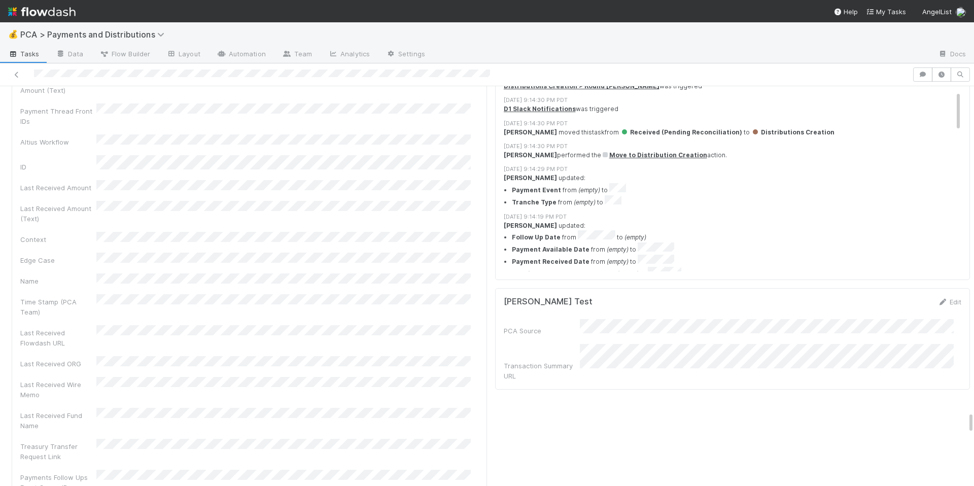
scroll to position [5600, 0]
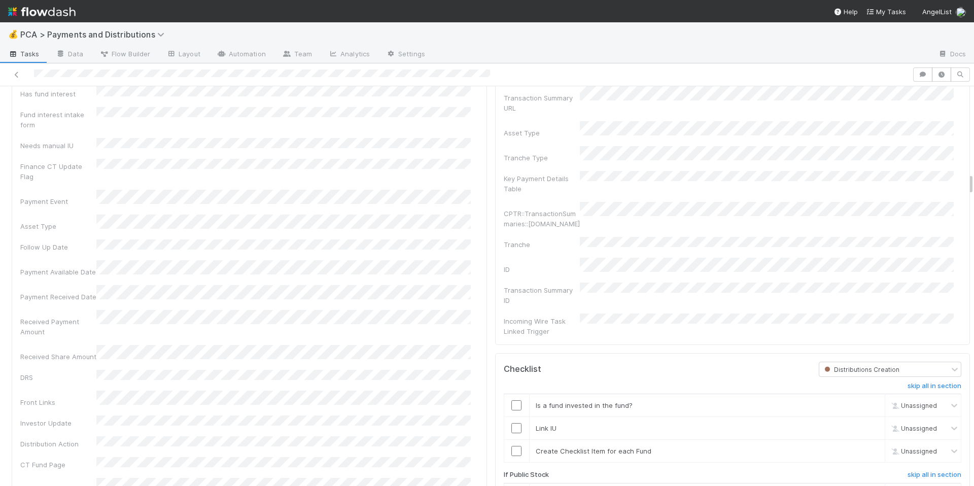
scroll to position [1618, 0]
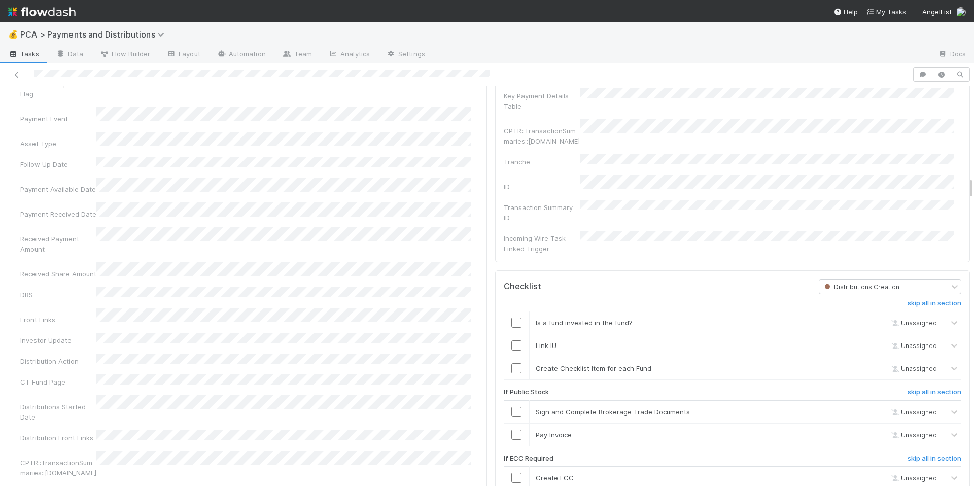
click at [74, 433] on div "Distribution Front Links" at bounding box center [58, 438] width 76 height 10
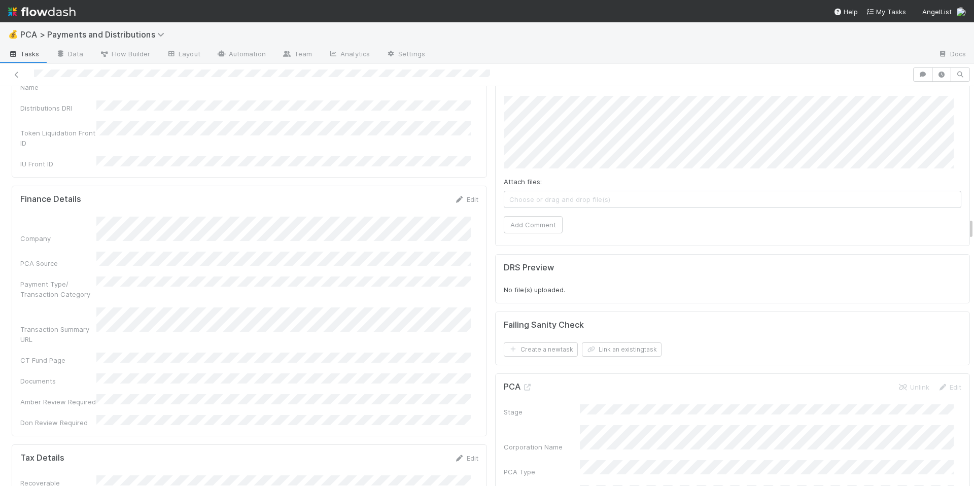
scroll to position [2328, 0]
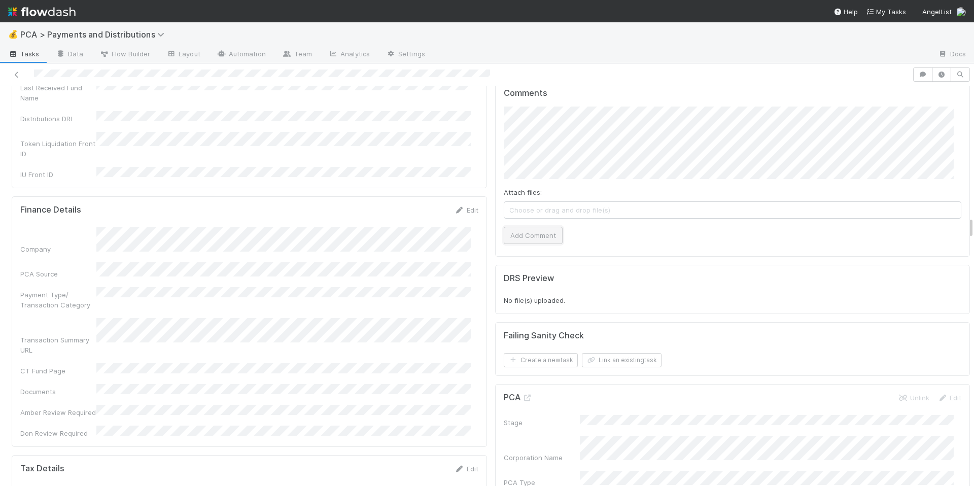
click at [544, 227] on button "Add Comment" at bounding box center [533, 235] width 59 height 17
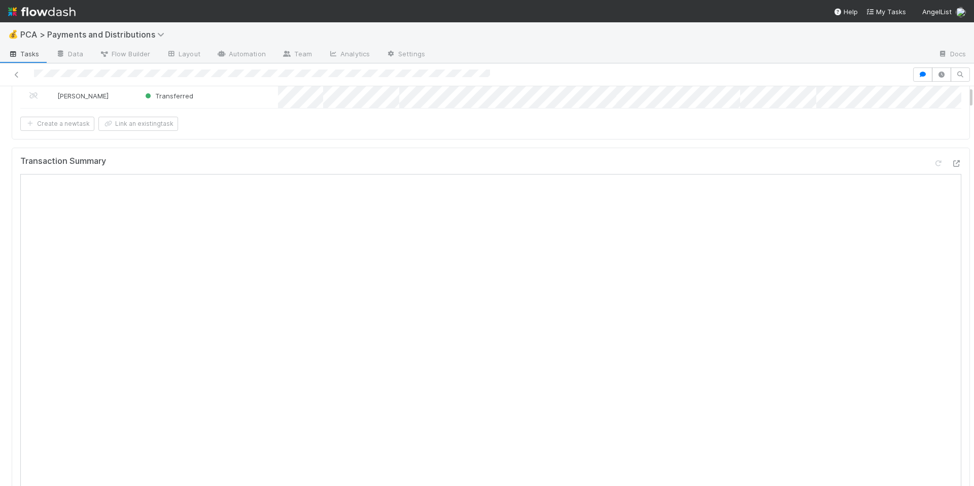
scroll to position [0, 0]
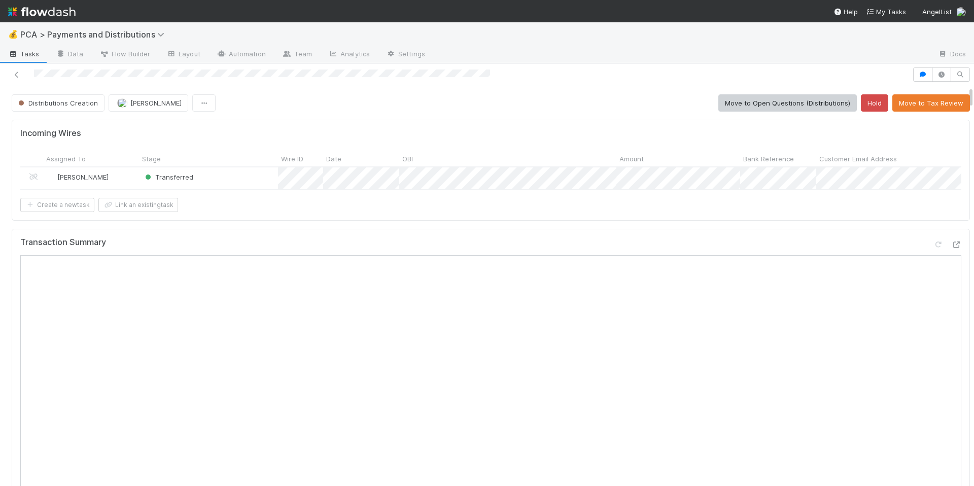
click at [122, 74] on div at bounding box center [456, 74] width 904 height 14
click at [404, 212] on div "Create a new task Link an existing task" at bounding box center [490, 205] width 941 height 14
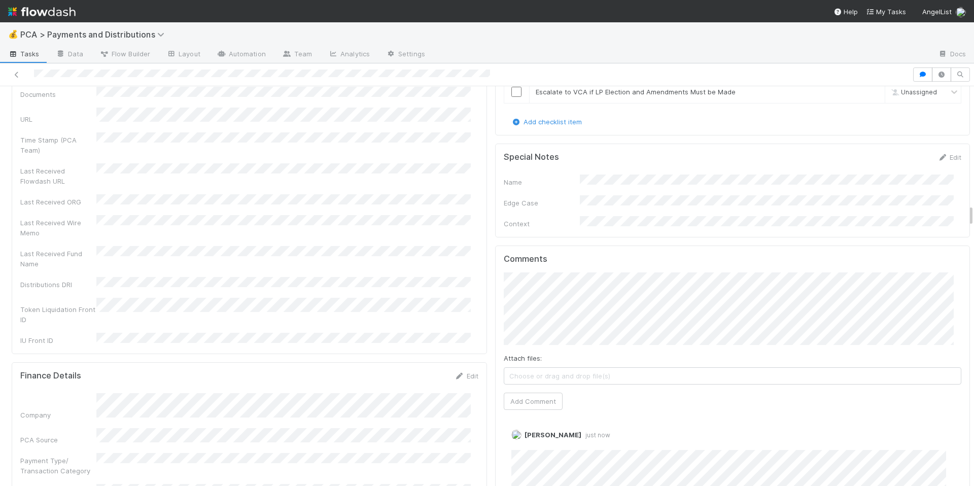
scroll to position [2164, 0]
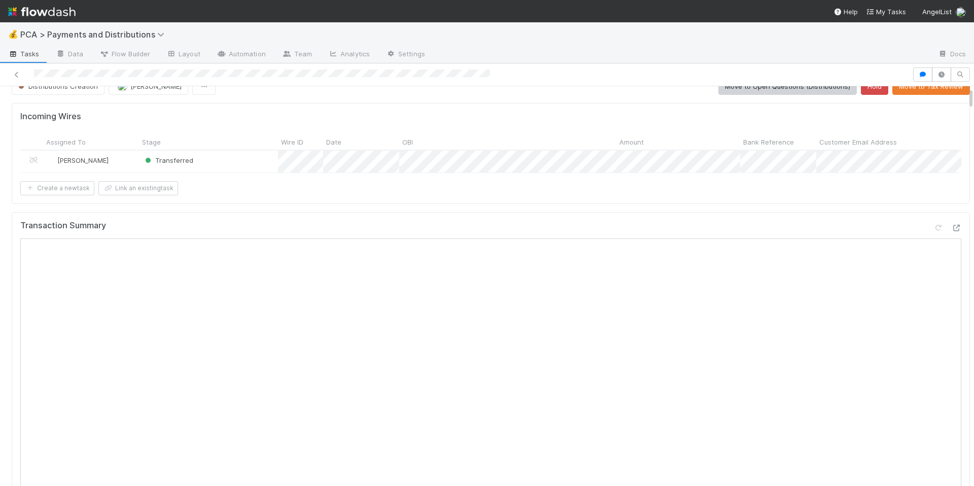
scroll to position [0, 0]
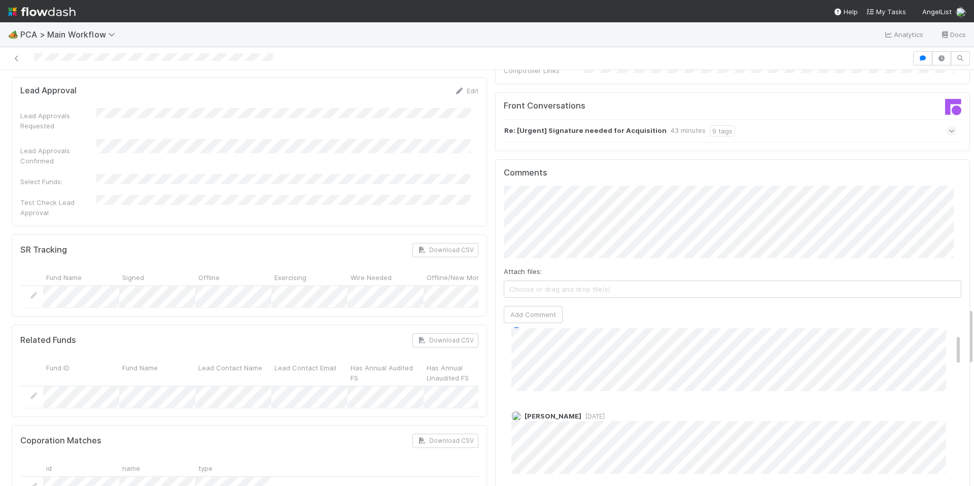
scroll to position [83, 0]
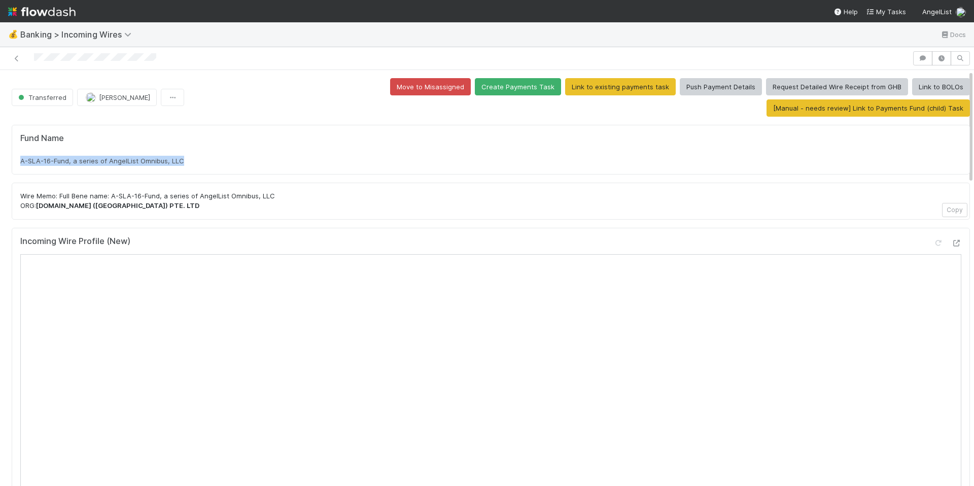
drag, startPoint x: 21, startPoint y: 139, endPoint x: 181, endPoint y: 139, distance: 159.9
click at [181, 157] on span "A-SLA-16-Fund, a series of AngelList Omnibus, LLC" at bounding box center [102, 161] width 164 height 8
copy span "A-SLA-16-Fund, a series of AngelList Omnibus, LLC"
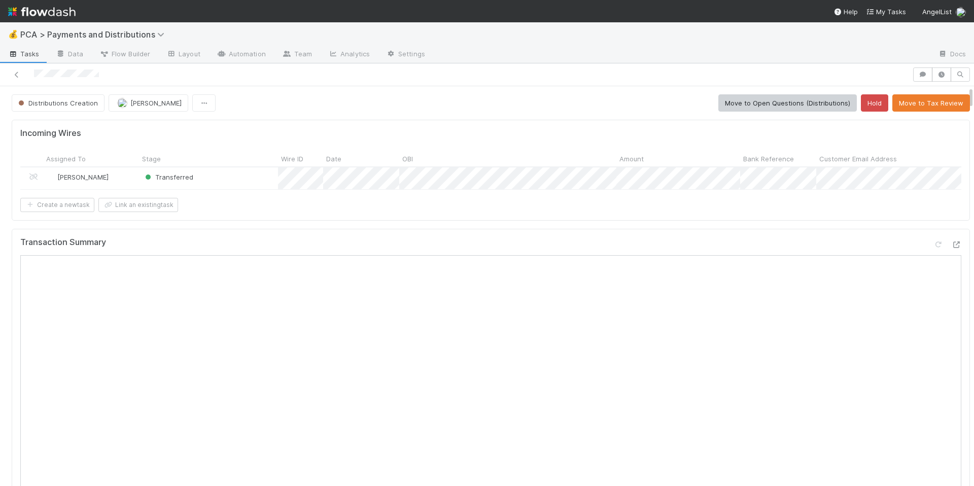
click at [282, 220] on div "Incoming Wires Assigned To Stage Wire ID Date OBI Amount Bank Reference Custome…" at bounding box center [491, 170] width 959 height 100
click at [952, 248] on icon at bounding box center [957, 245] width 10 height 7
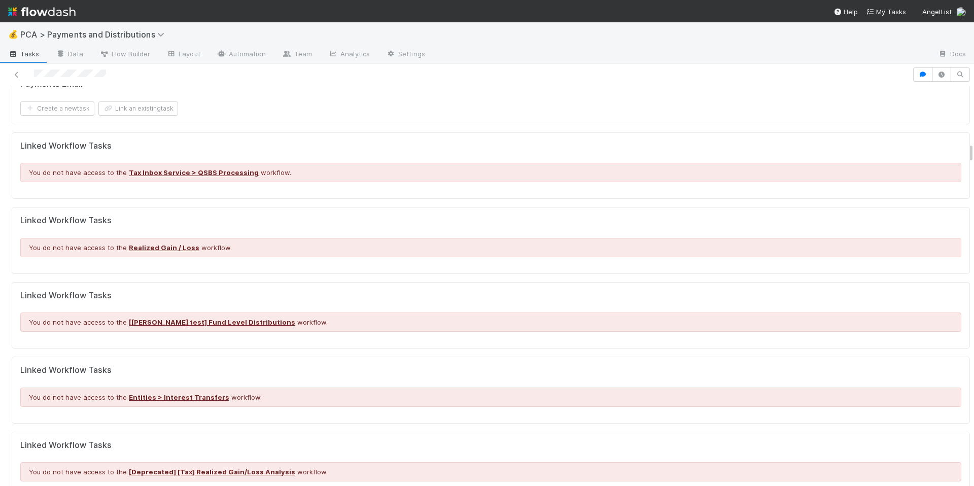
scroll to position [999, 0]
